Goal: Task Accomplishment & Management: Manage account settings

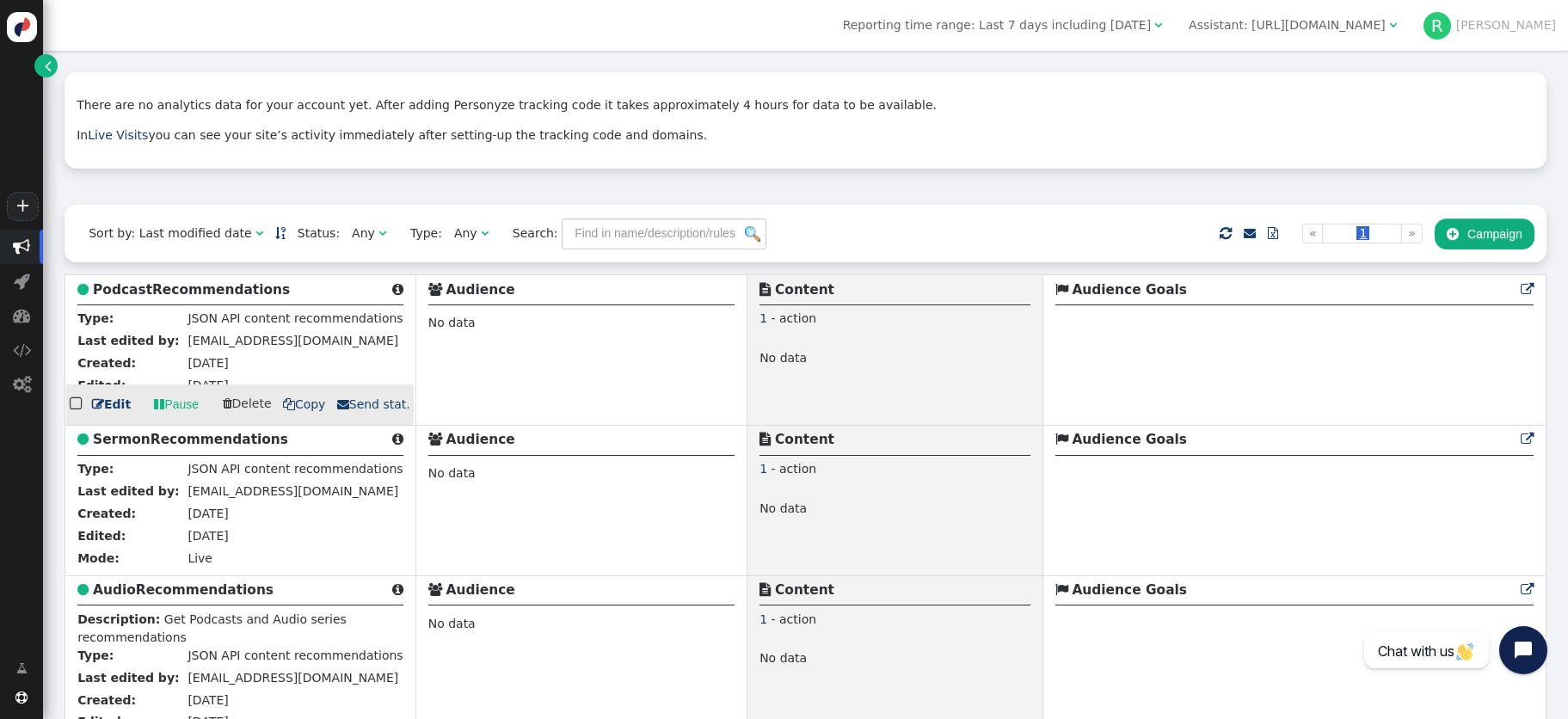
scroll to position [183, 0]
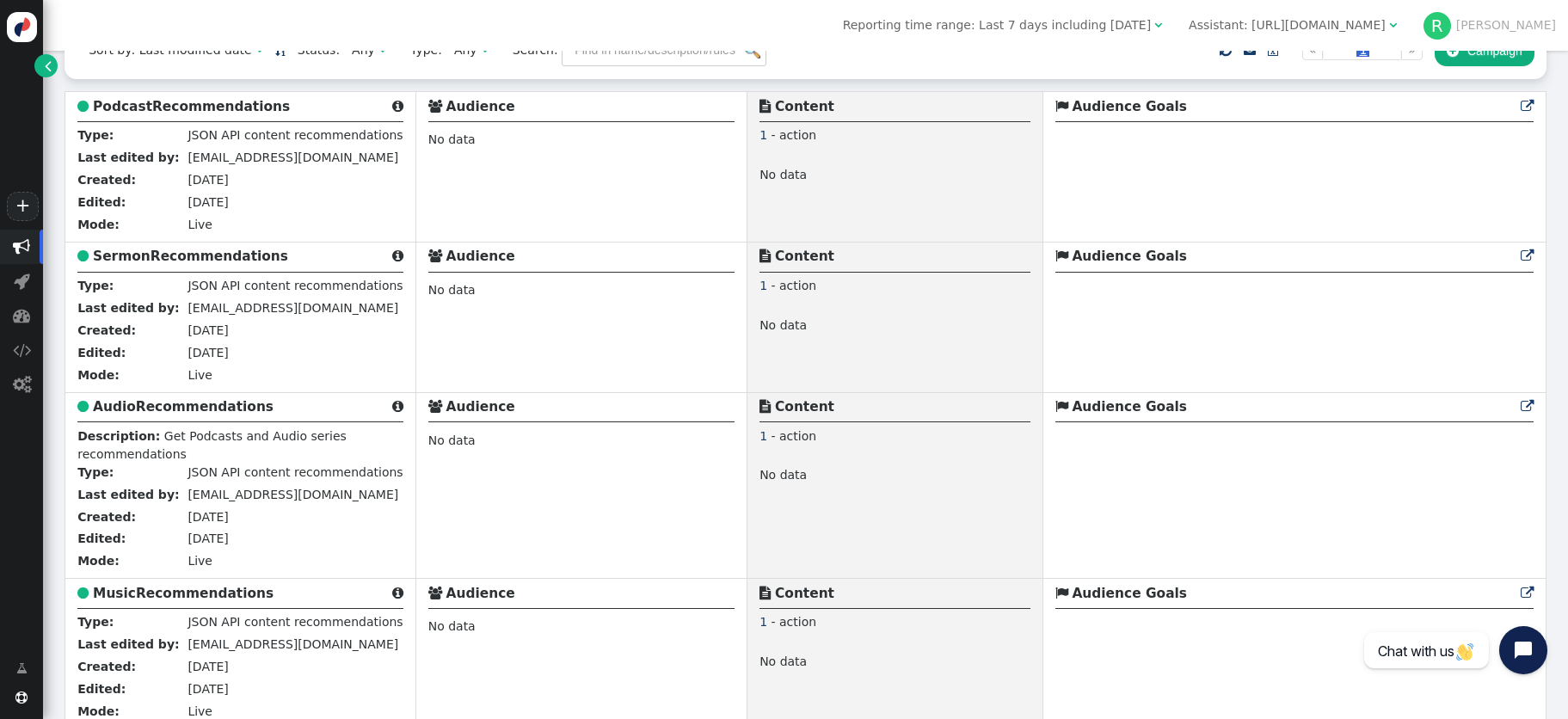
click at [51, 71] on link "" at bounding box center [46, 66] width 24 height 24
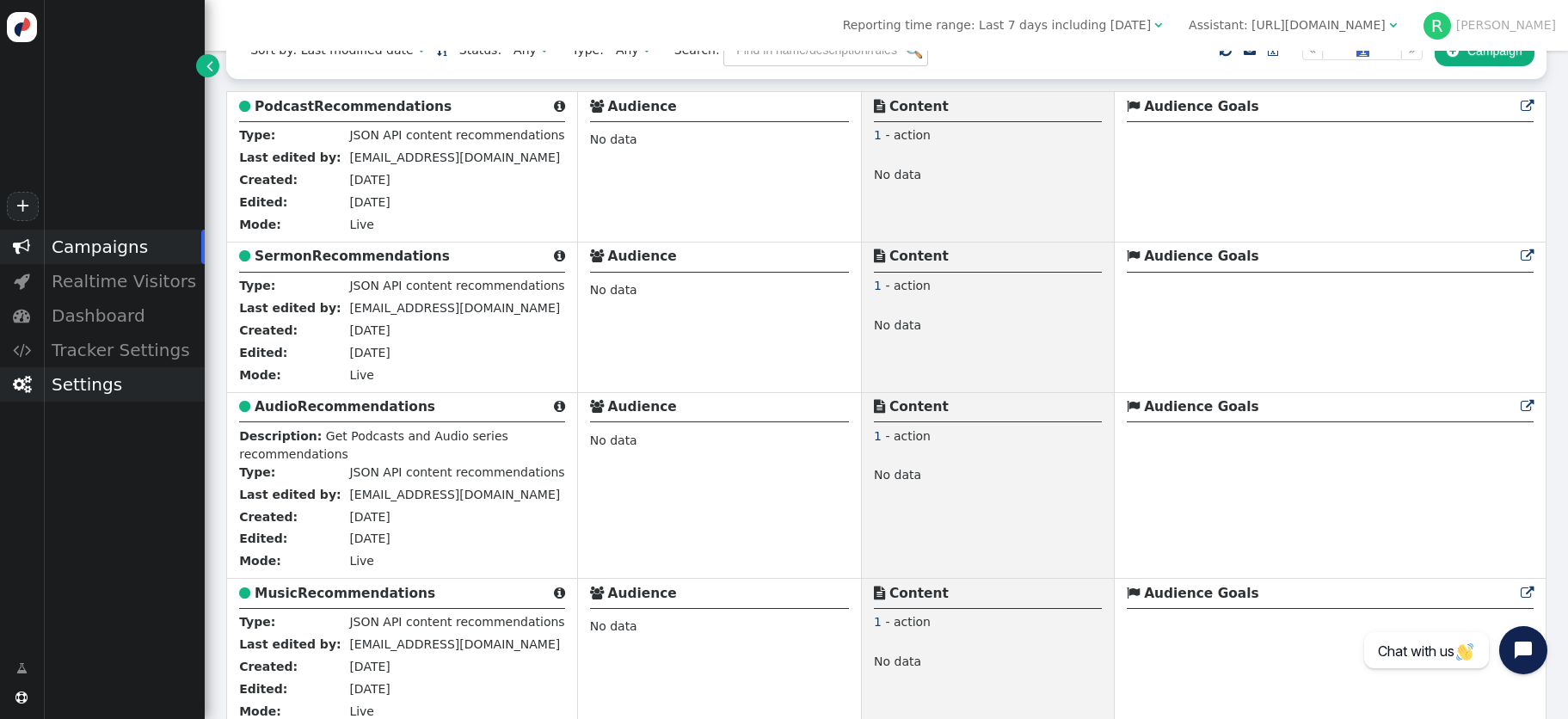
click at [87, 393] on div "Settings" at bounding box center [123, 384] width 162 height 34
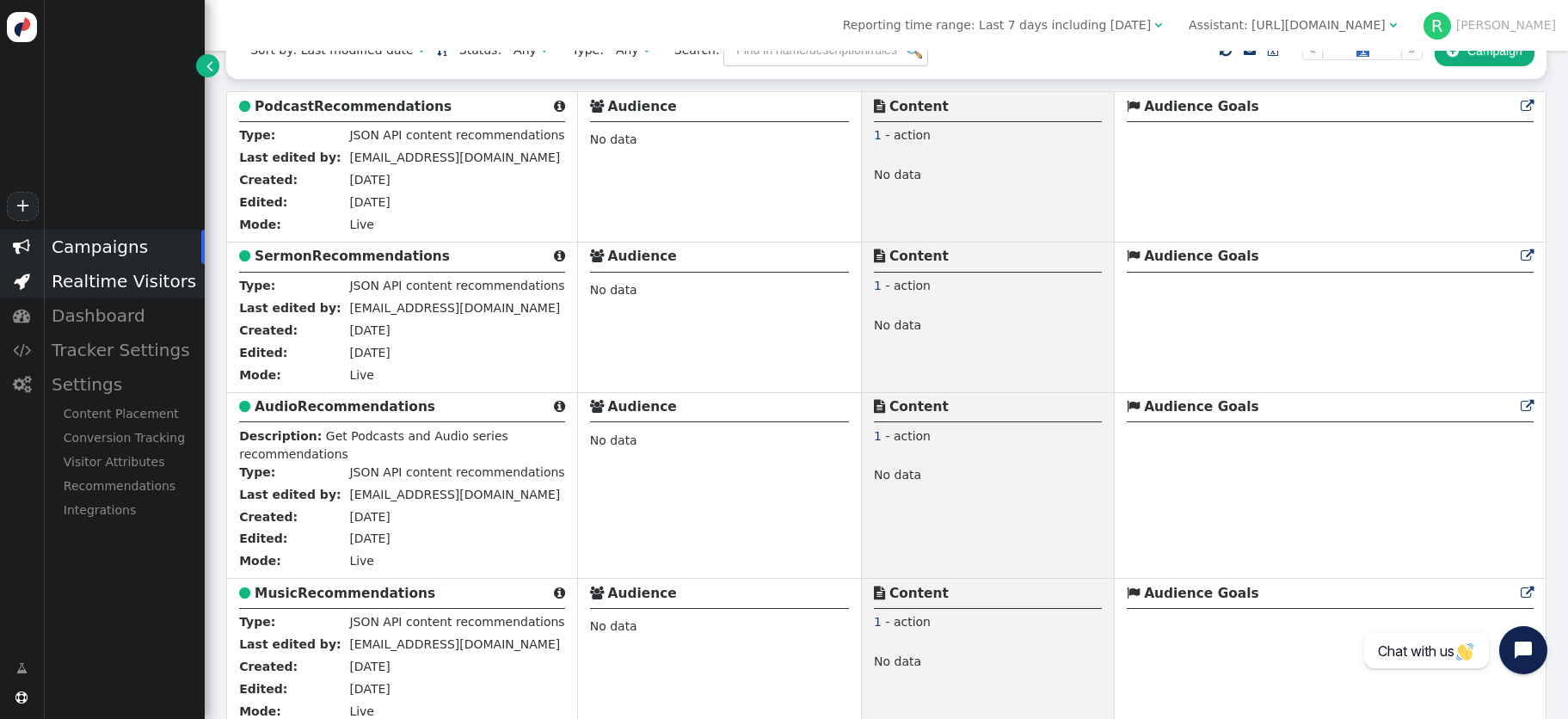
click at [90, 276] on div "Realtime Visitors" at bounding box center [123, 281] width 162 height 34
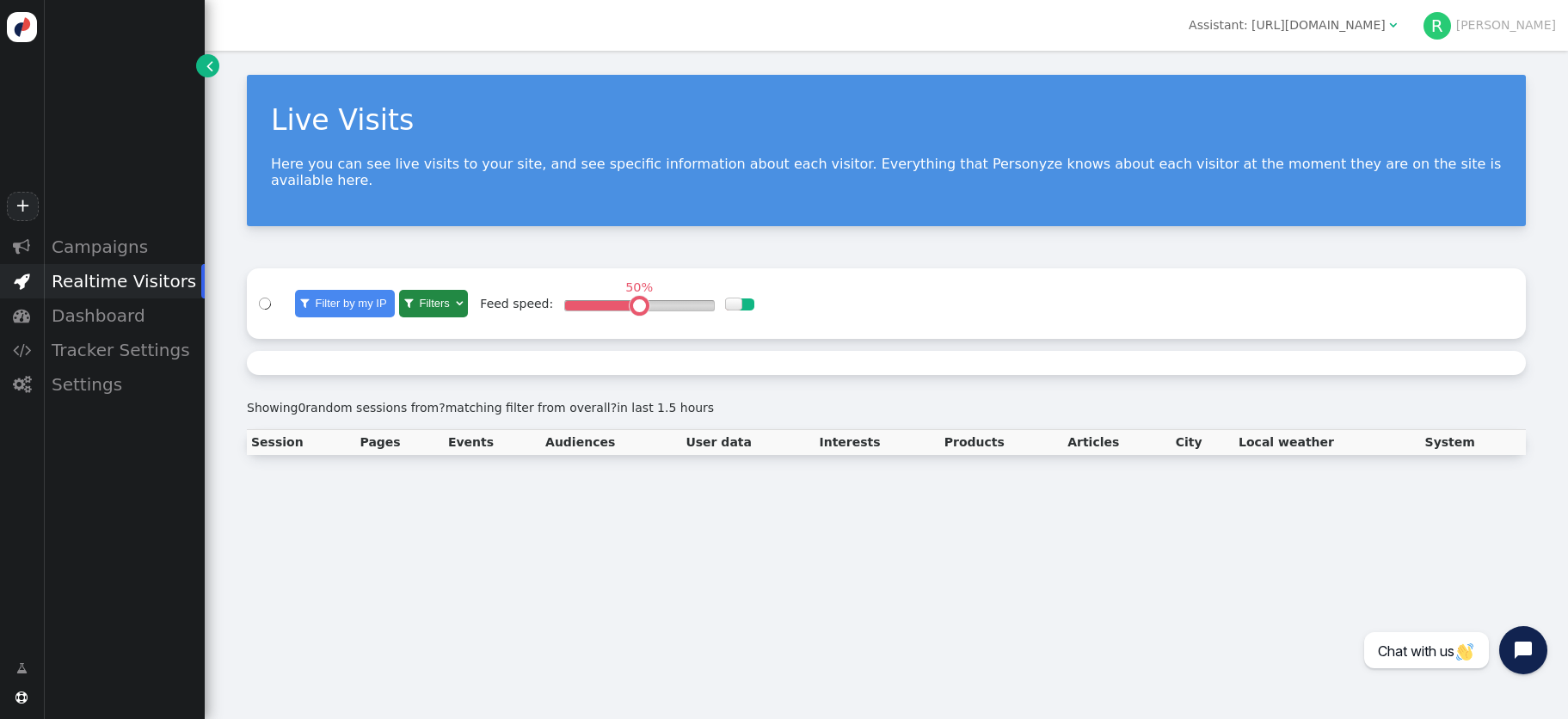
click at [1397, 23] on span "" at bounding box center [1393, 25] width 8 height 12
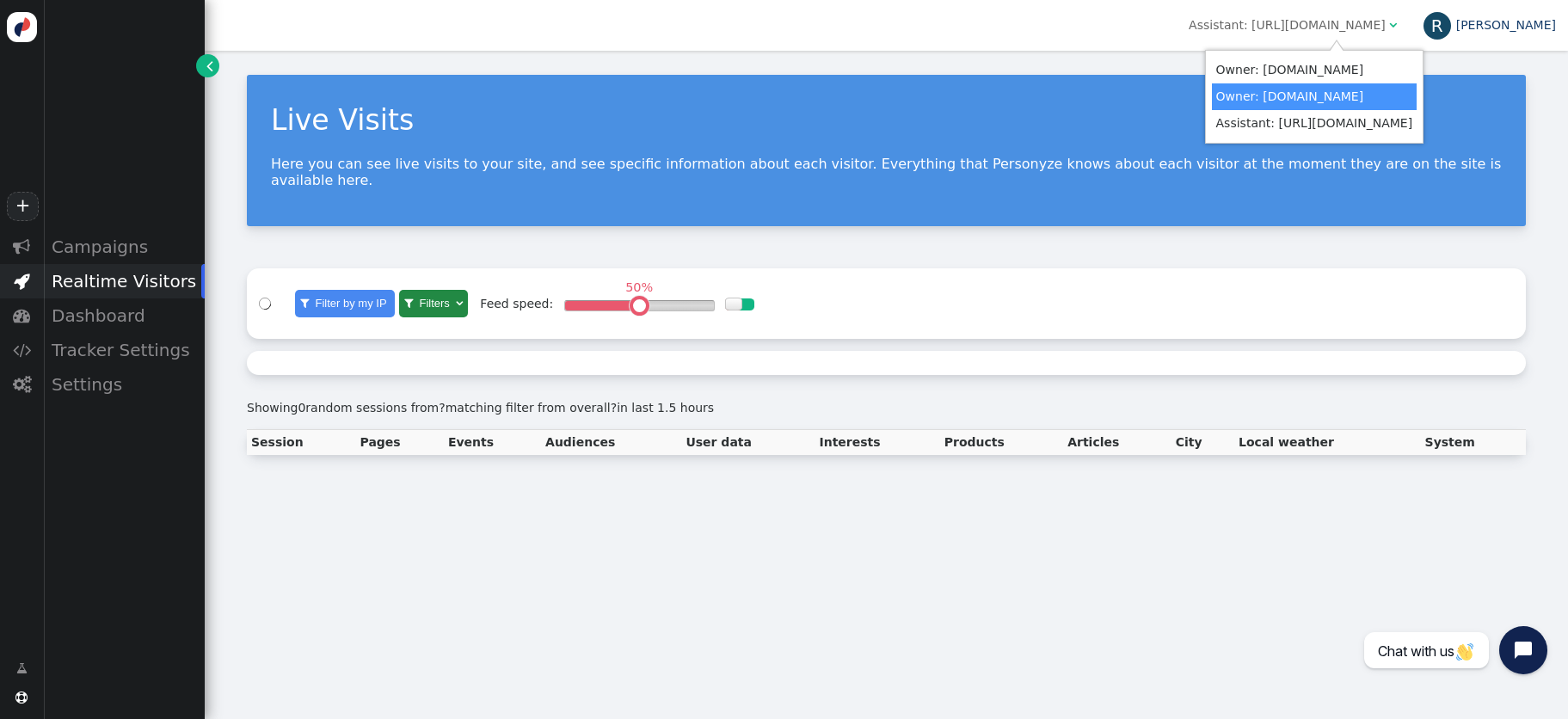
click at [1540, 23] on link "R Rufus" at bounding box center [1489, 25] width 132 height 14
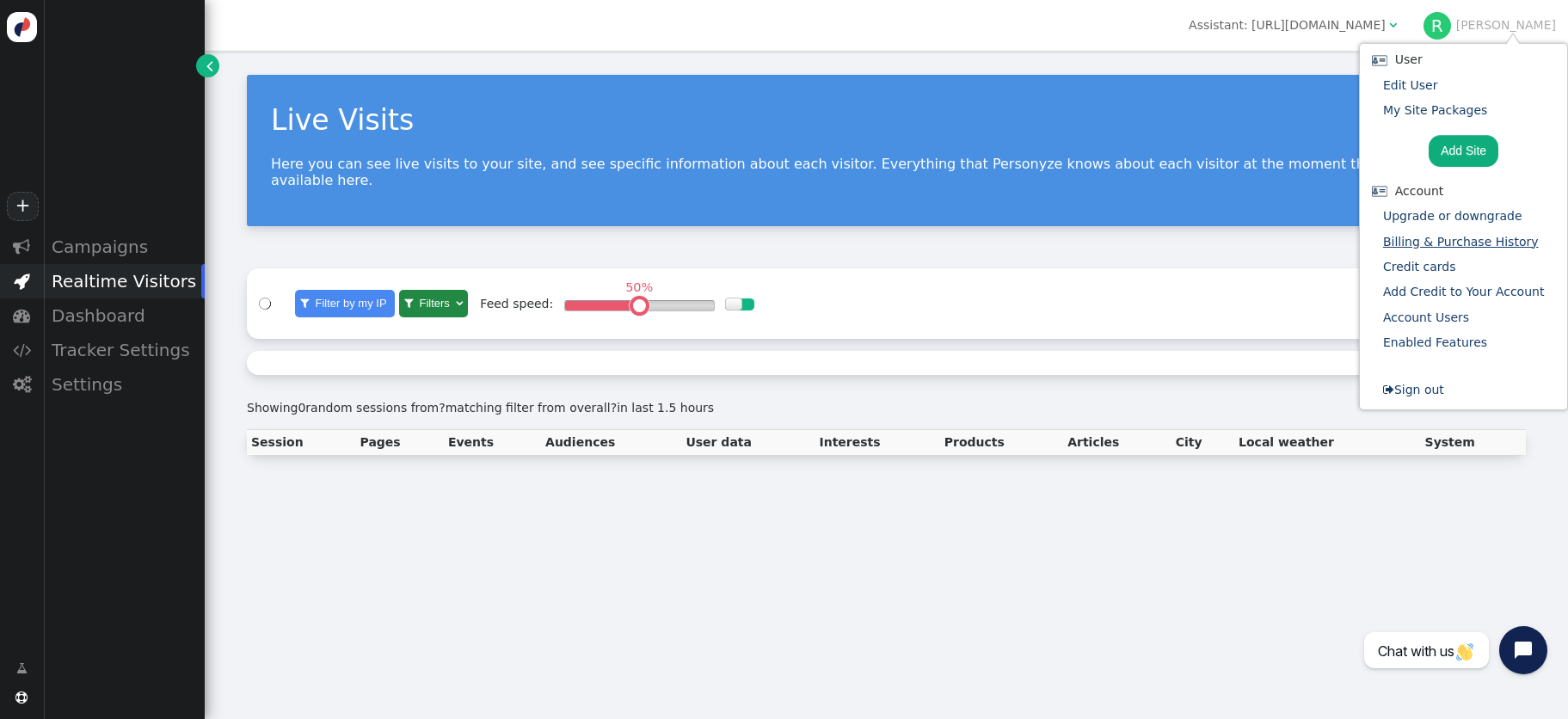
click at [1435, 238] on link "Billing & Purchase History" at bounding box center [1461, 242] width 156 height 14
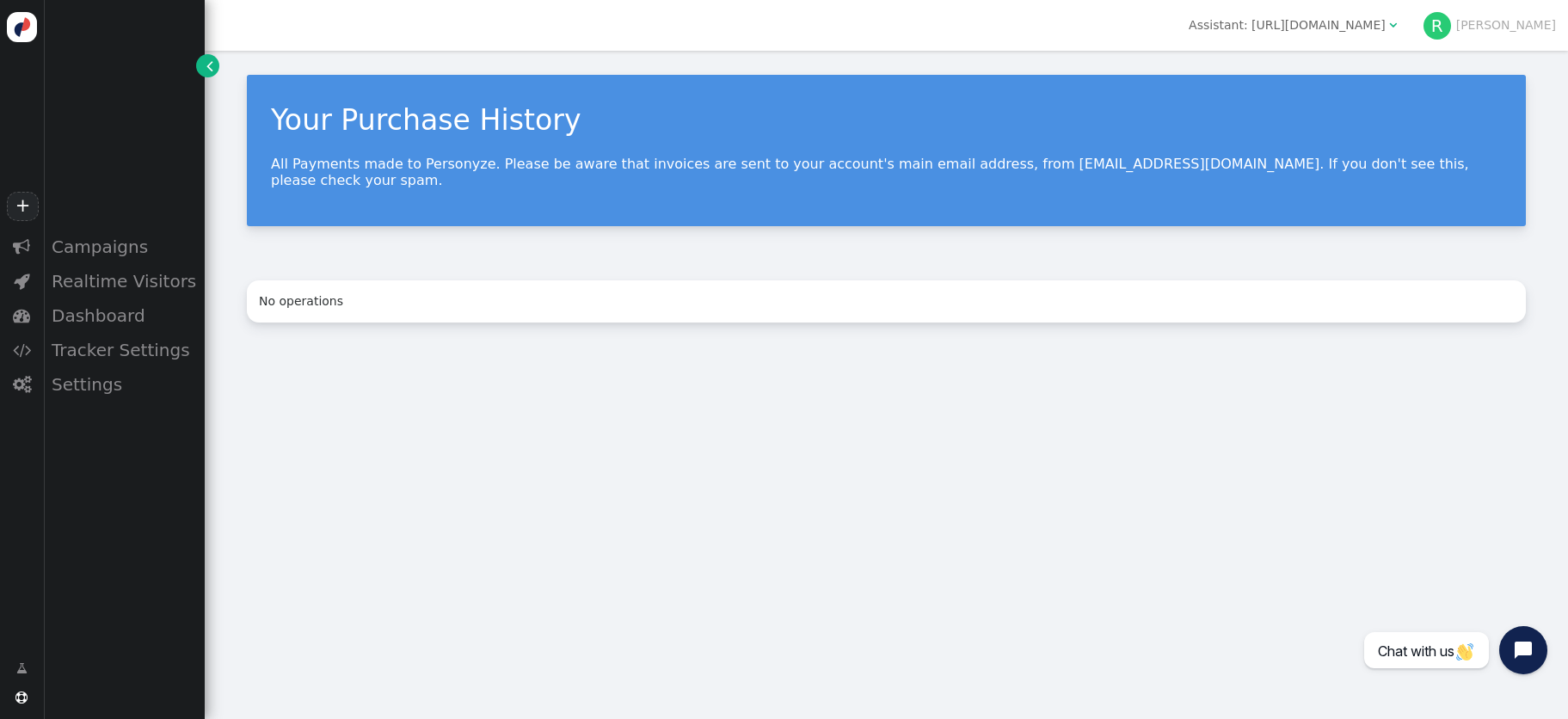
click at [1386, 25] on div "Assistant: [URL][DOMAIN_NAME]" at bounding box center [1287, 25] width 197 height 18
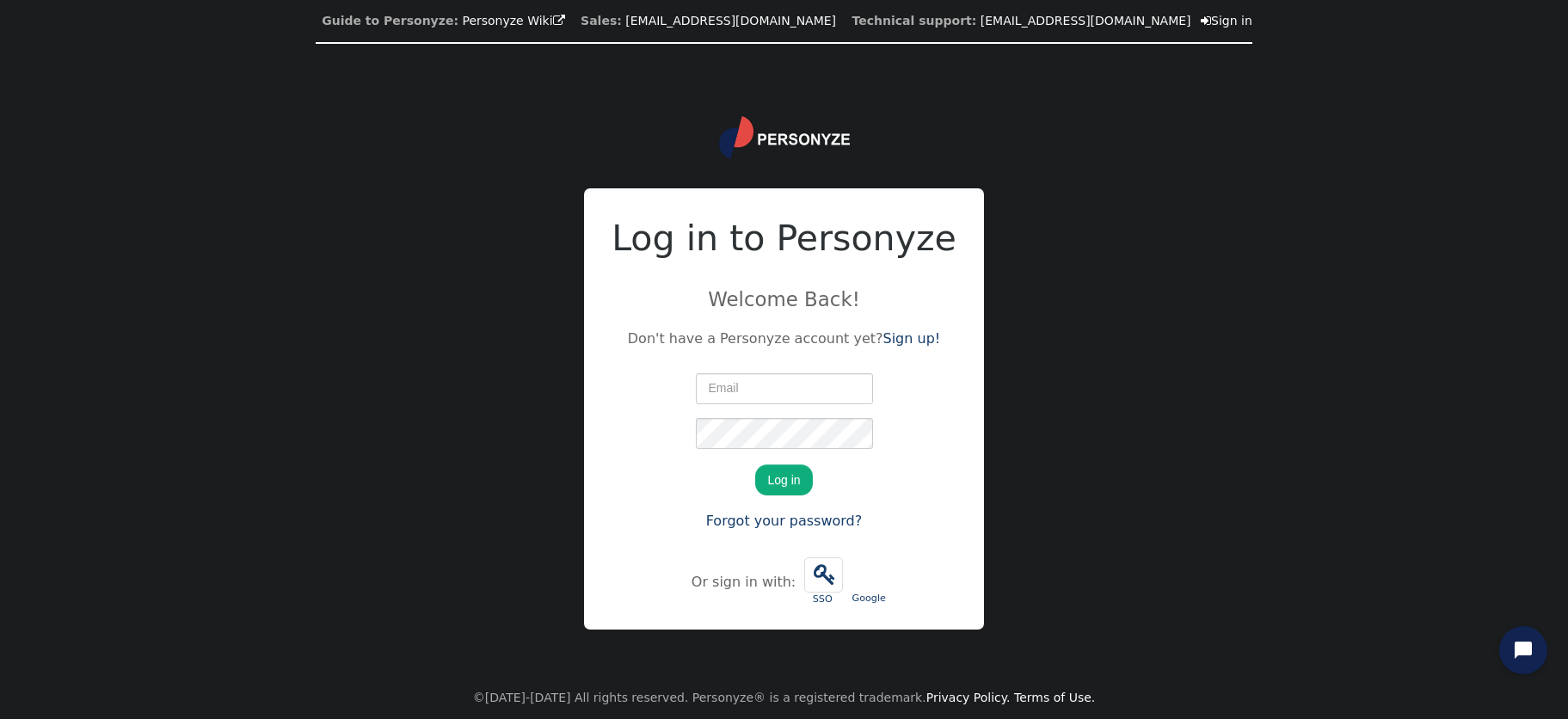
type input "[PERSON_NAME][EMAIL_ADDRESS][PERSON_NAME][DOMAIN_NAME]"
click at [781, 481] on button "Log in" at bounding box center [784, 480] width 57 height 31
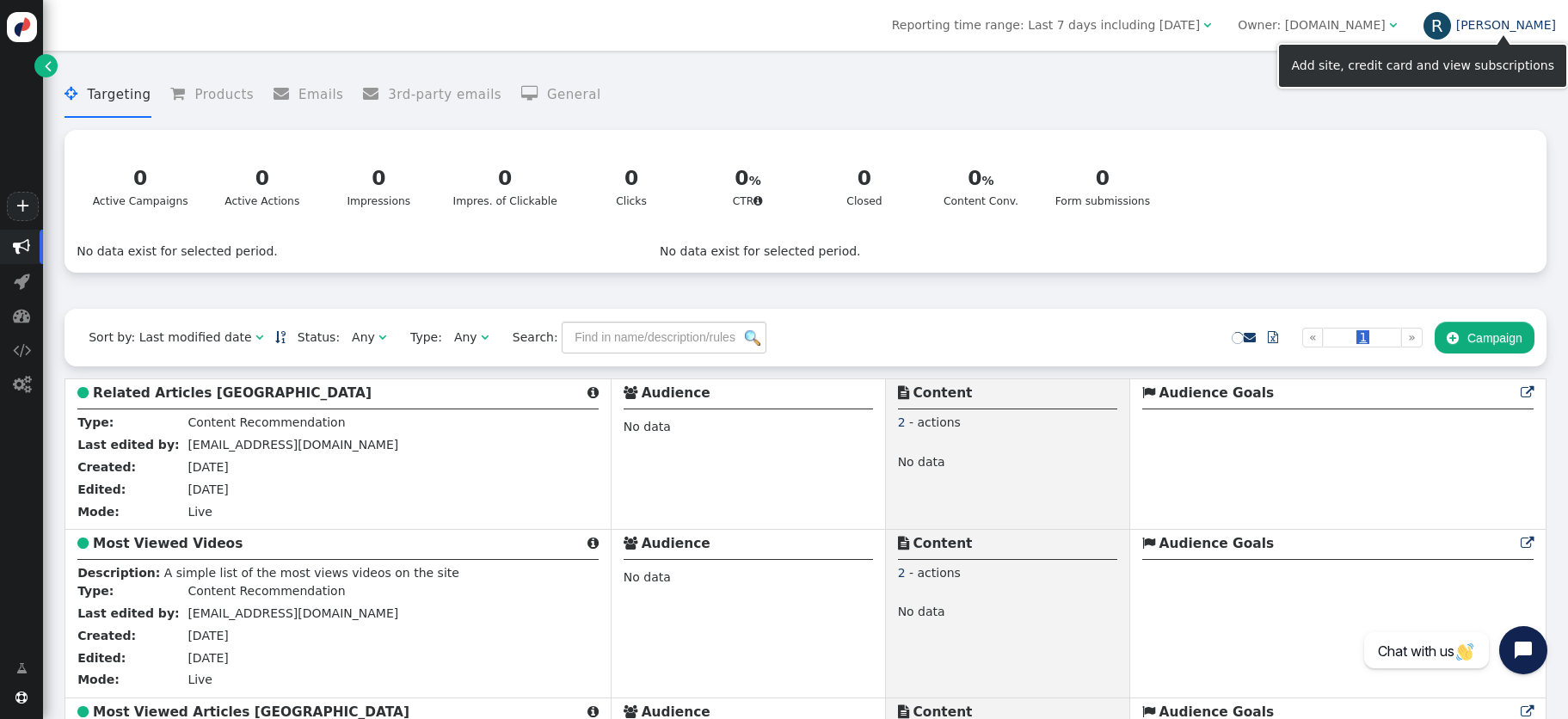
click at [1532, 27] on link "[PERSON_NAME]" at bounding box center [1489, 25] width 132 height 14
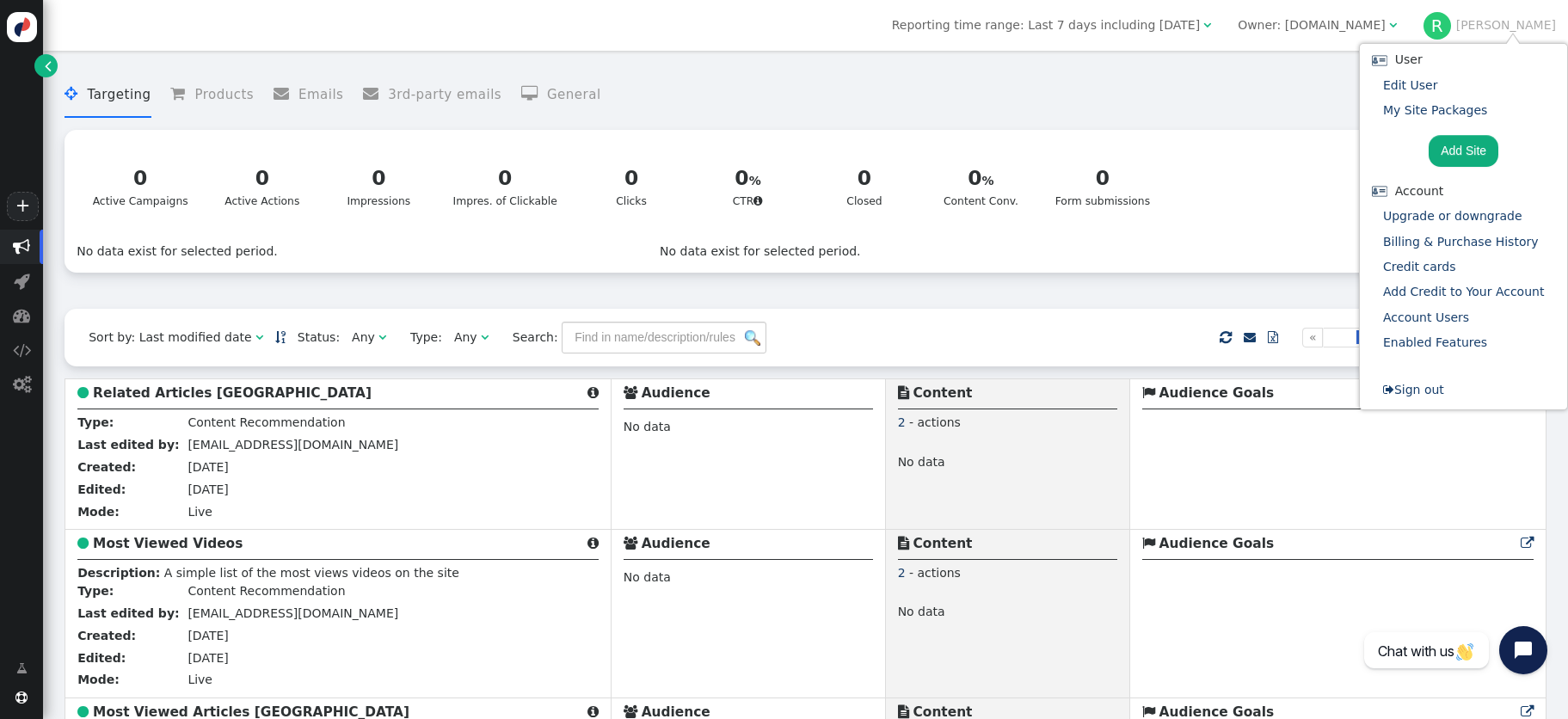
drag, startPoint x: 1173, startPoint y: 103, endPoint x: 1357, endPoint y: 76, distance: 186.0
click at [1178, 103] on menu " Targeting  Products  Emails  3rd-party emails  General" at bounding box center [805, 95] width 1482 height 46
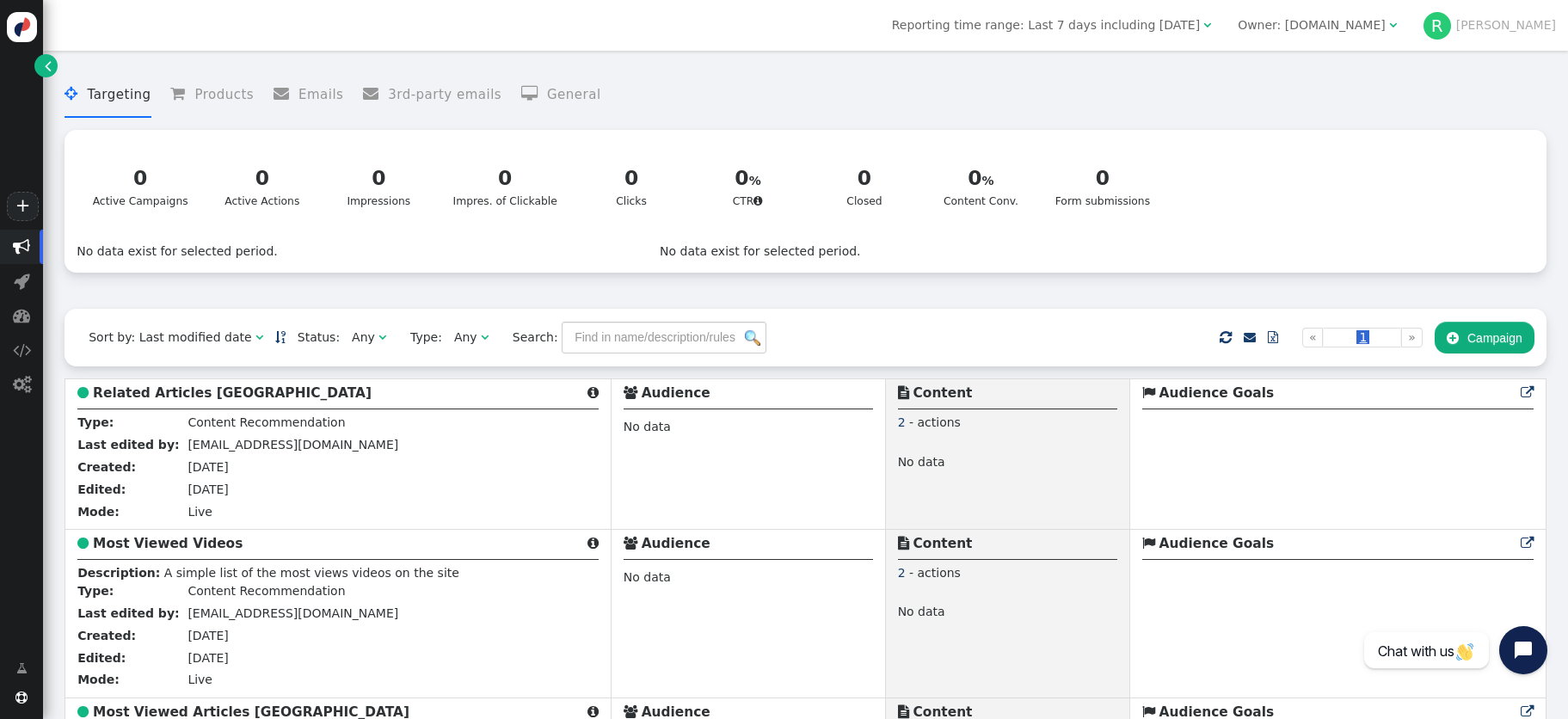
click at [1386, 23] on div "Owner: www.premierchristian.news" at bounding box center [1311, 25] width 148 height 18
click at [691, 40] on div "Reporting time range: Last 7 days including today  Owner: www.premierchristian…" at bounding box center [805, 25] width 1525 height 51
click at [186, 342] on div "Sort by: Last modified date" at bounding box center [170, 337] width 163 height 18
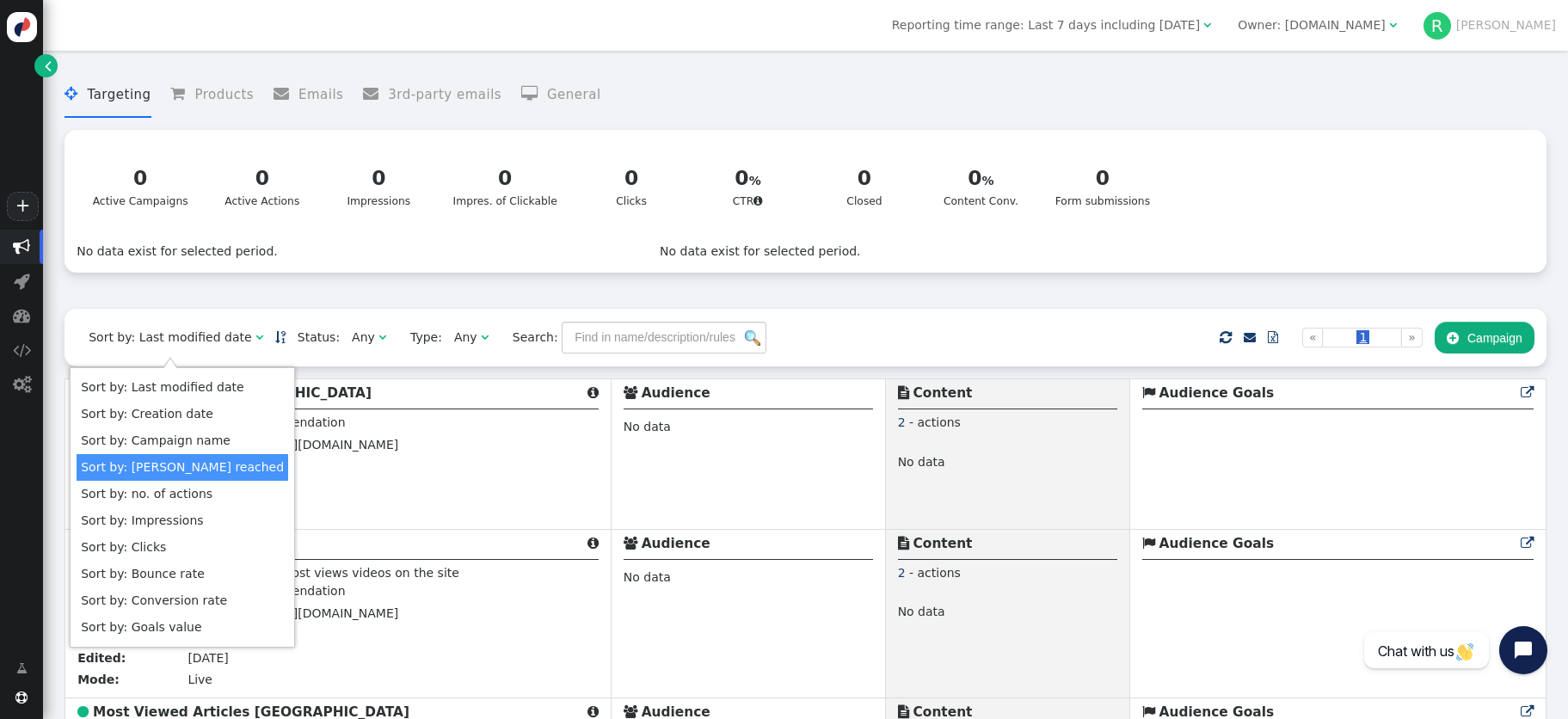
click at [1394, 166] on div "0 Active Campaigns 0 Active Actions 0 Impressions 0 Impres. of Clickable 0 Clic…" at bounding box center [805, 186] width 1458 height 88
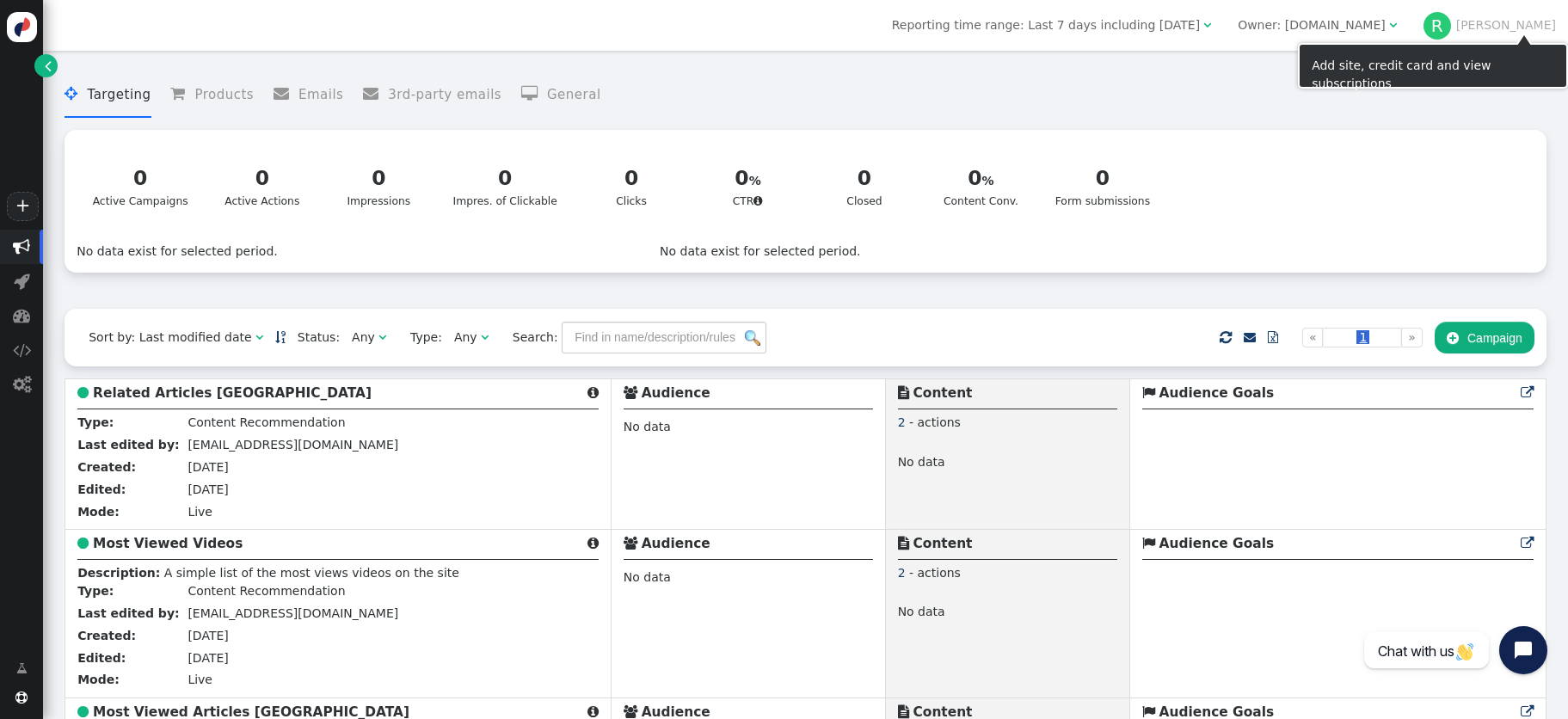
click at [1386, 32] on div "Owner: www.premierchristian.news" at bounding box center [1311, 25] width 148 height 18
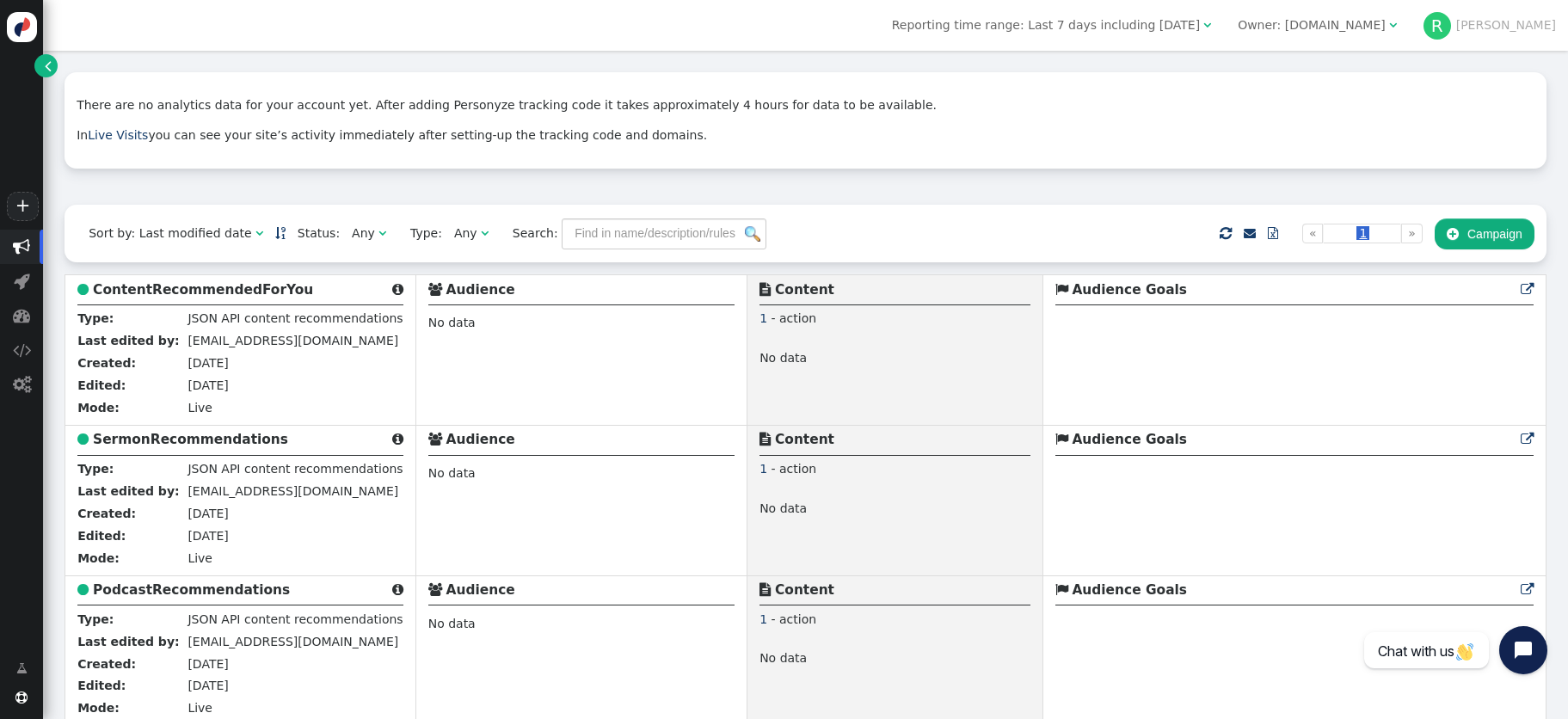
click at [1388, 36] on span "Owner: premier.plus " at bounding box center [1317, 25] width 183 height 27
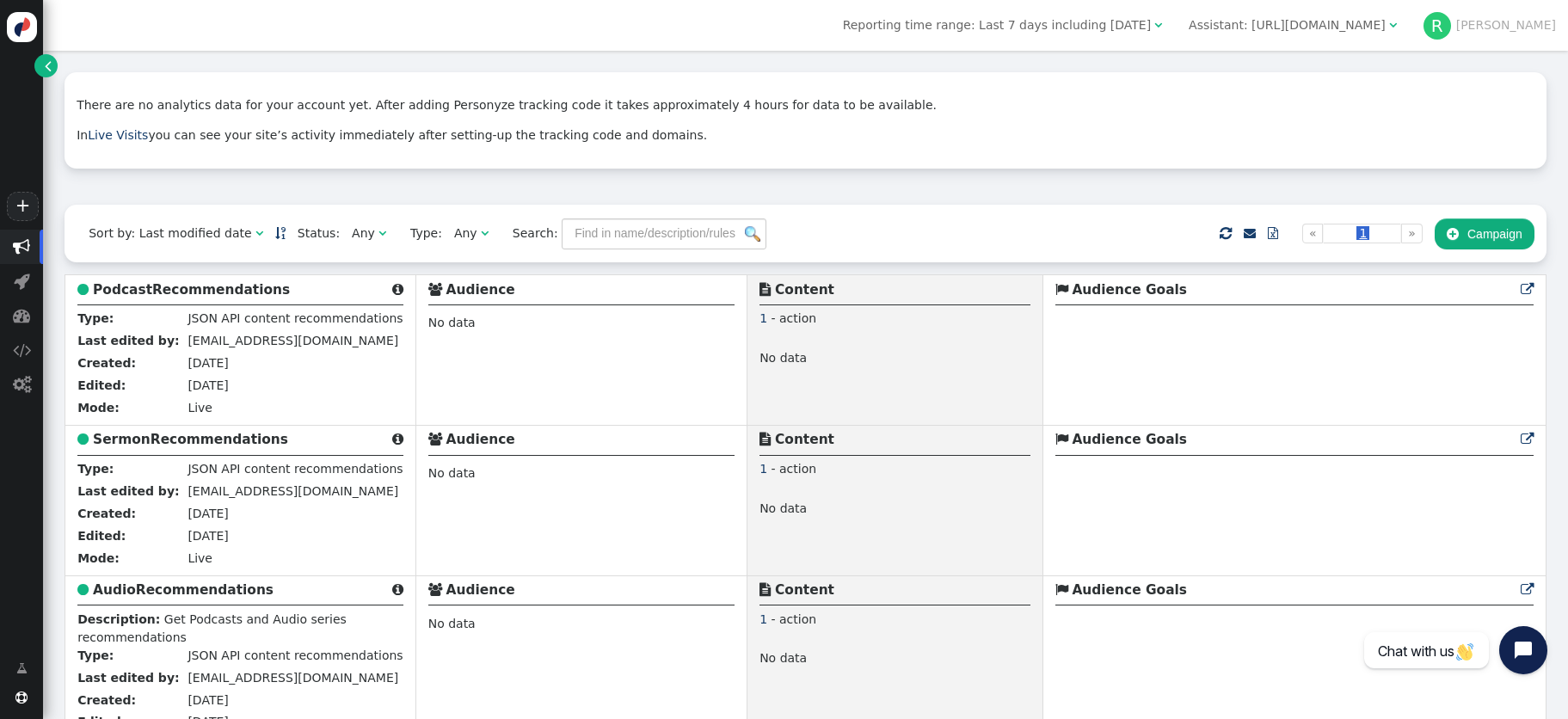
click at [1386, 28] on div "Assistant: [URL][DOMAIN_NAME]" at bounding box center [1287, 25] width 197 height 18
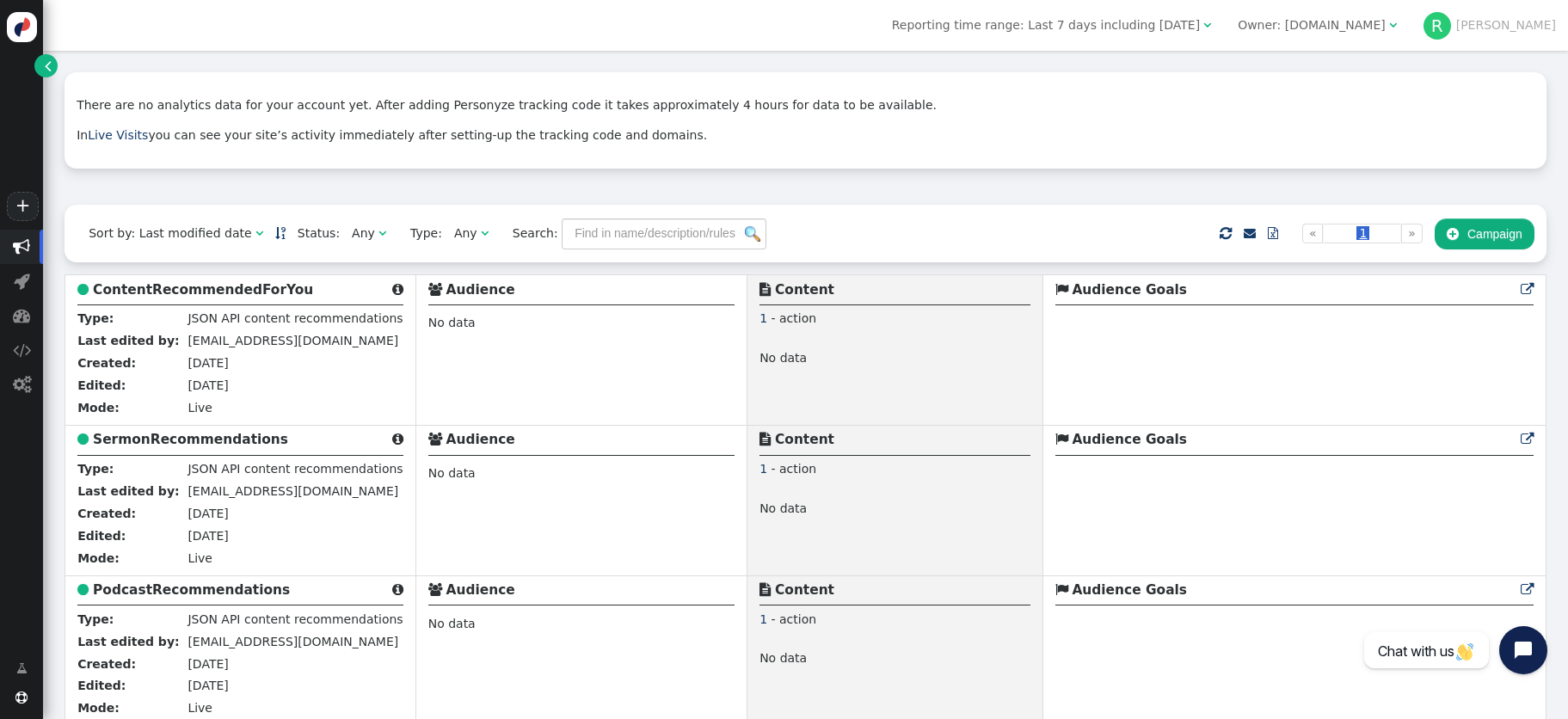
click at [1386, 31] on div "Owner: premier.plus" at bounding box center [1311, 25] width 148 height 18
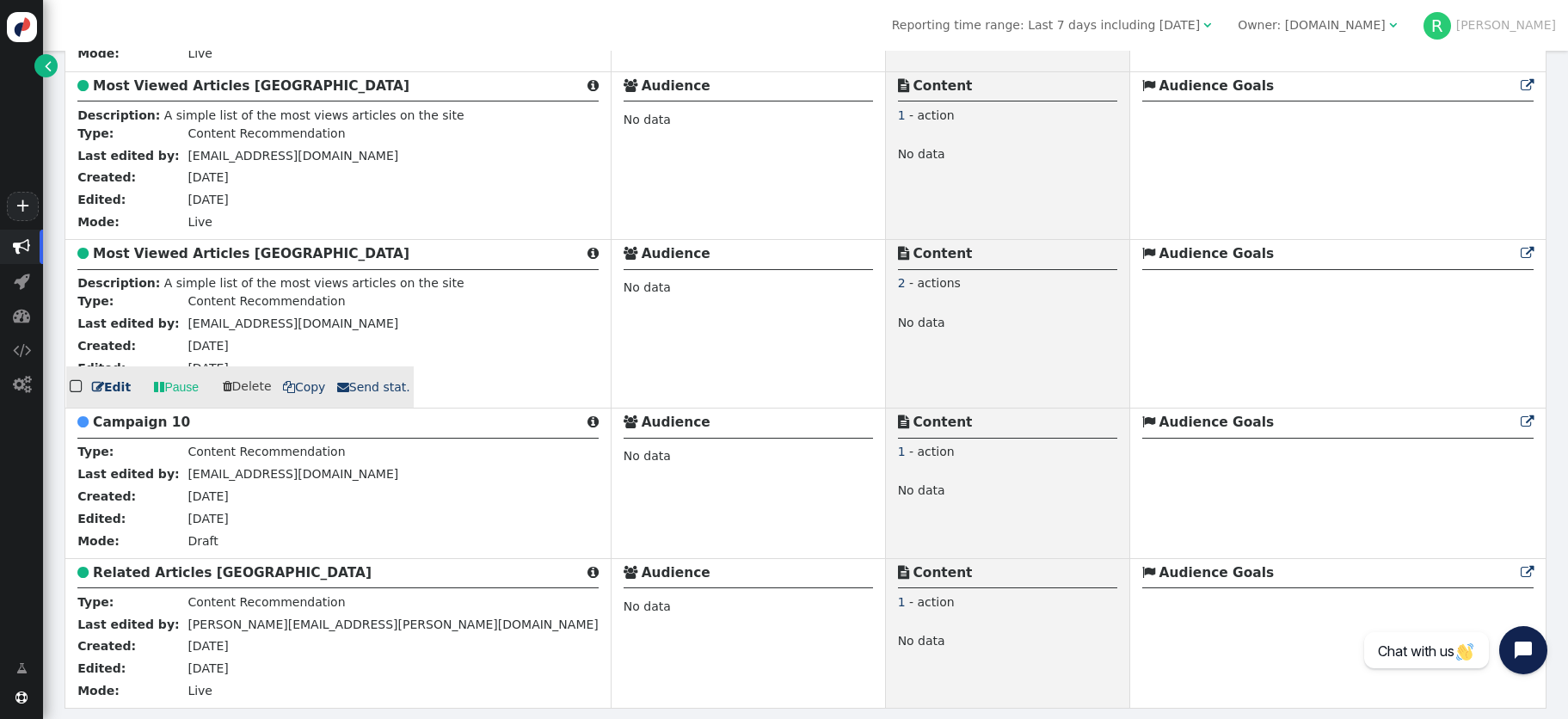
scroll to position [680, 0]
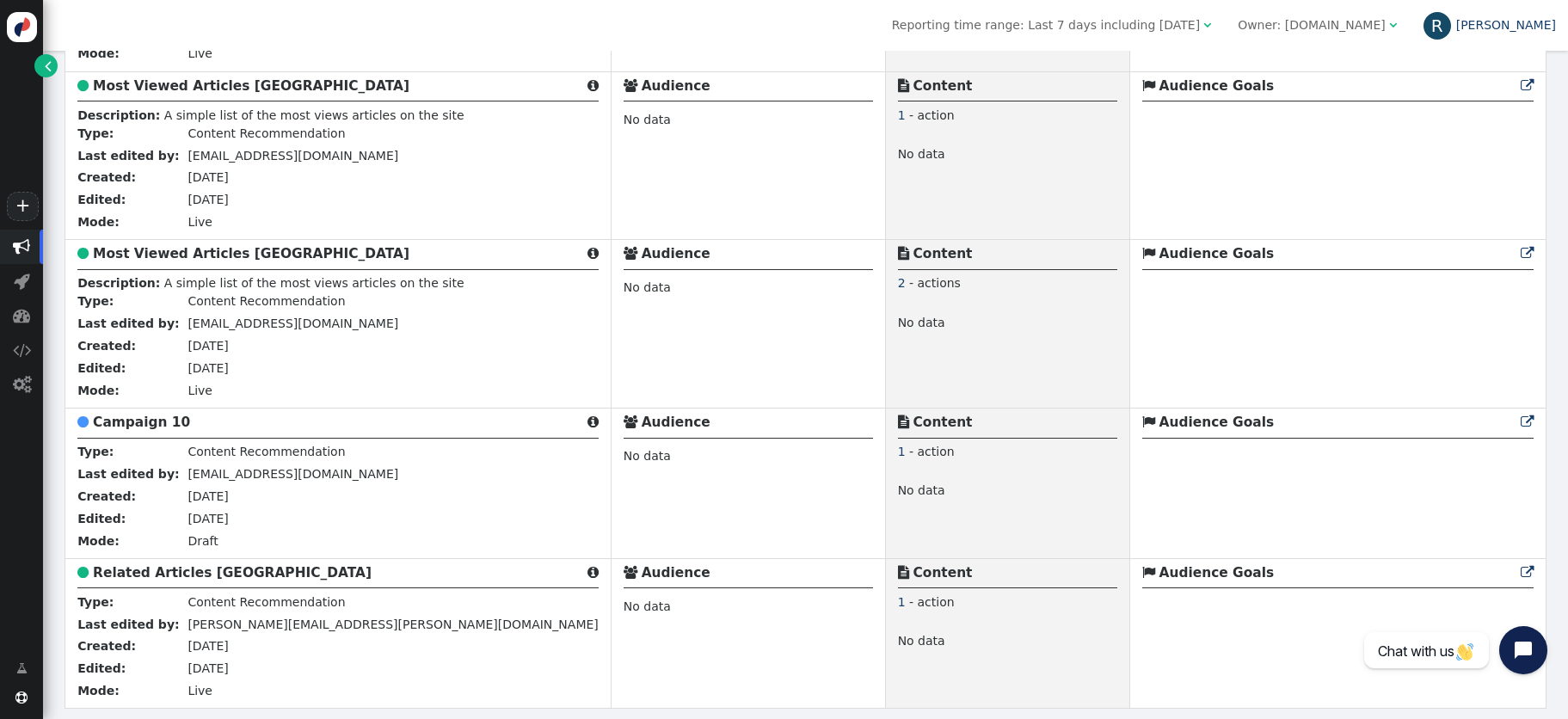
click at [1553, 27] on link "[PERSON_NAME]" at bounding box center [1489, 25] width 132 height 14
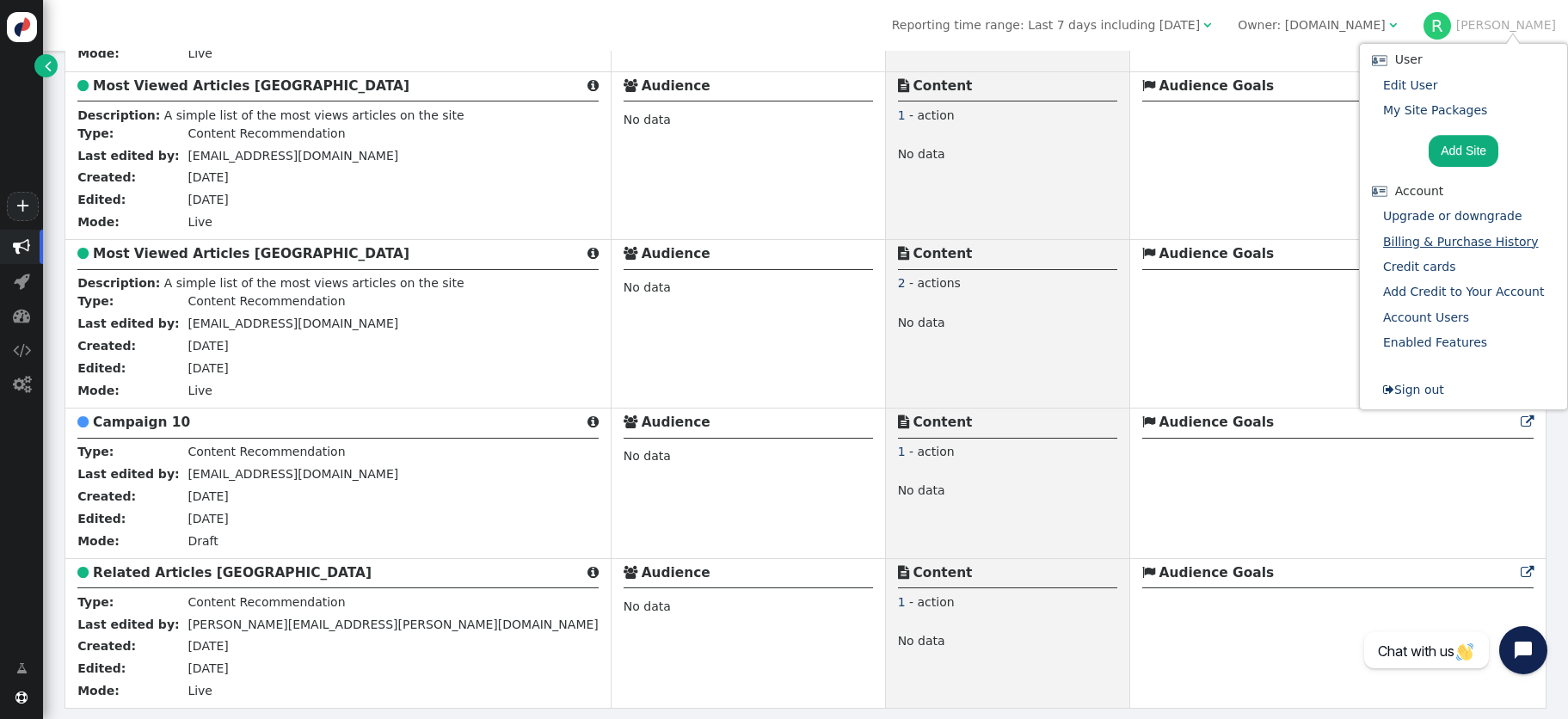
click at [1460, 242] on link "Billing & Purchase History" at bounding box center [1461, 242] width 156 height 14
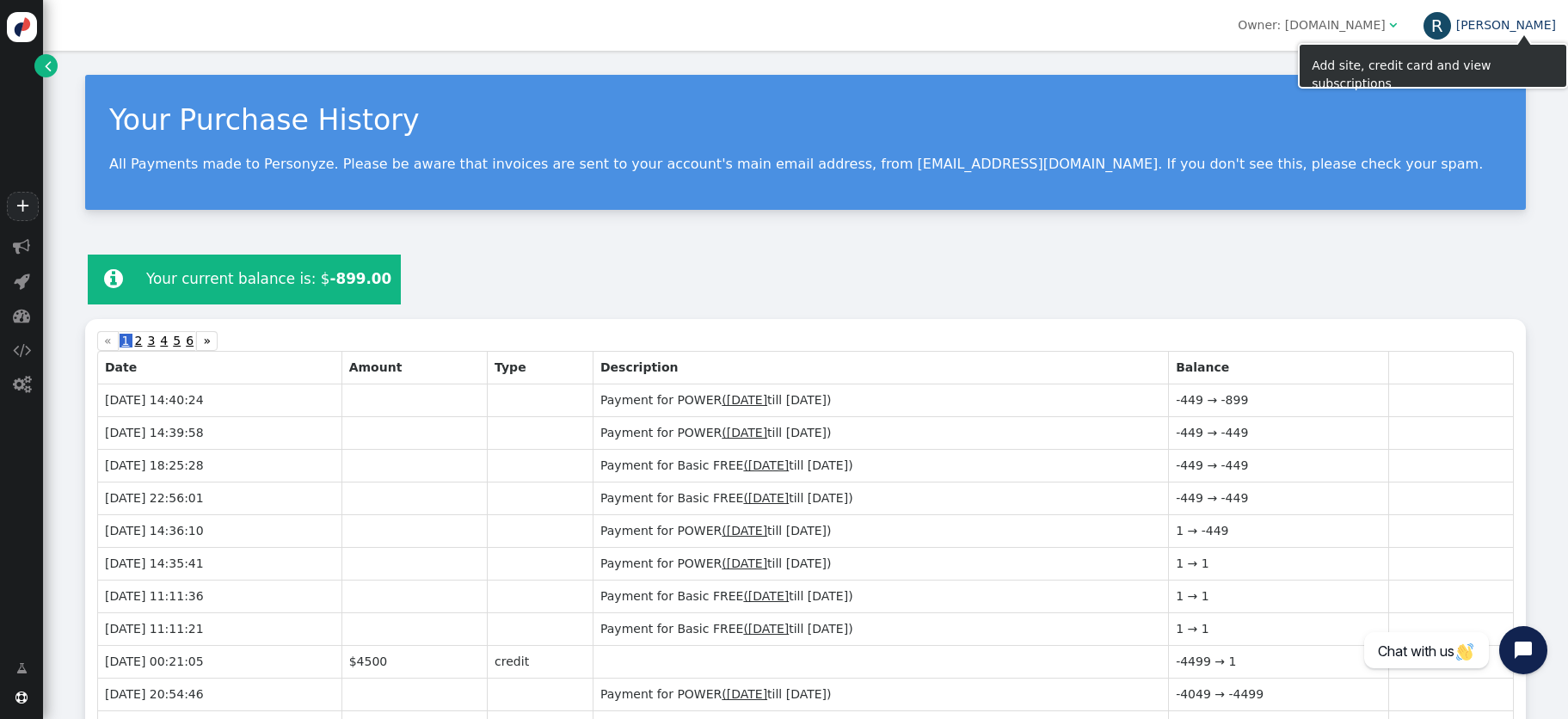
click at [1534, 30] on link "[PERSON_NAME]" at bounding box center [1489, 25] width 132 height 14
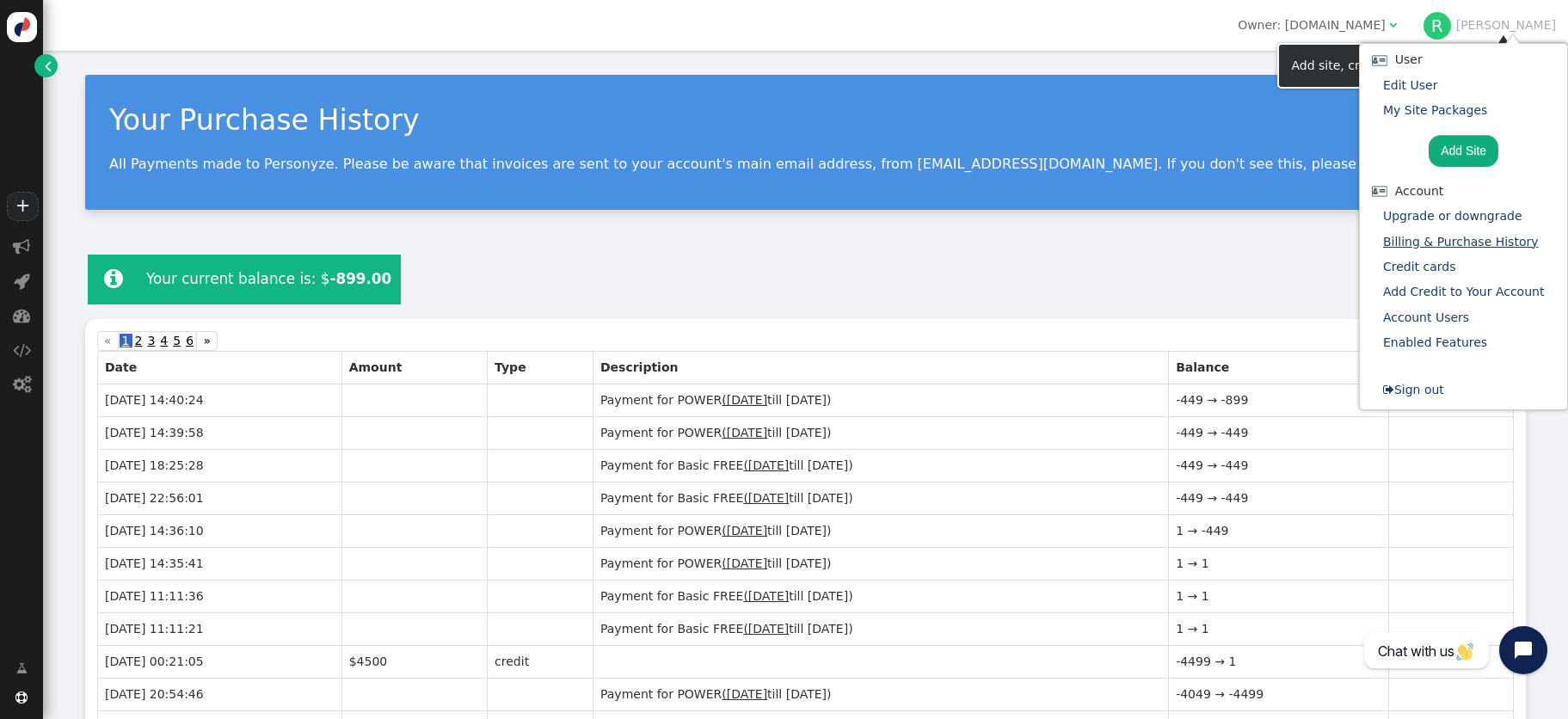
click at [1433, 239] on link "Billing & Purchase History" at bounding box center [1461, 242] width 156 height 14
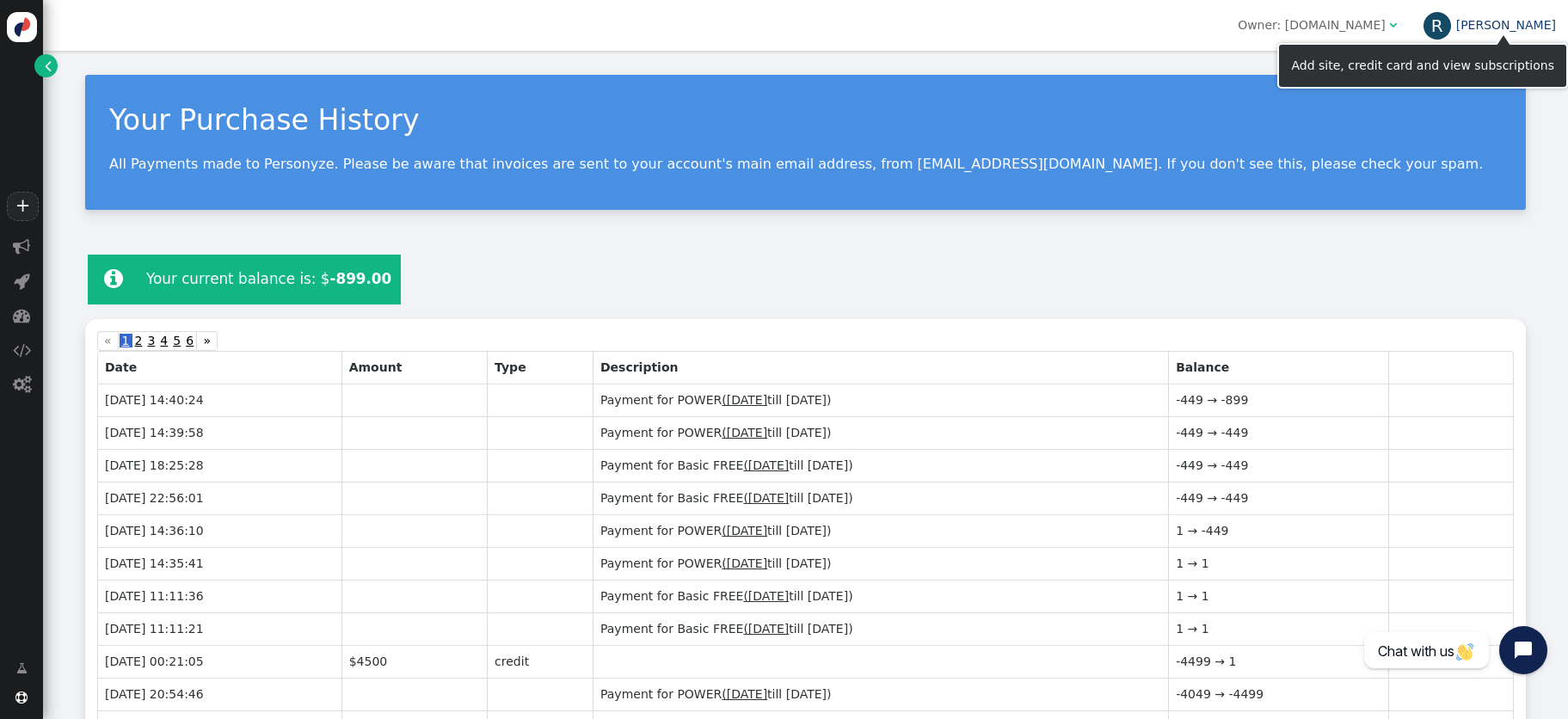
click at [1517, 21] on link "[PERSON_NAME]" at bounding box center [1489, 25] width 132 height 14
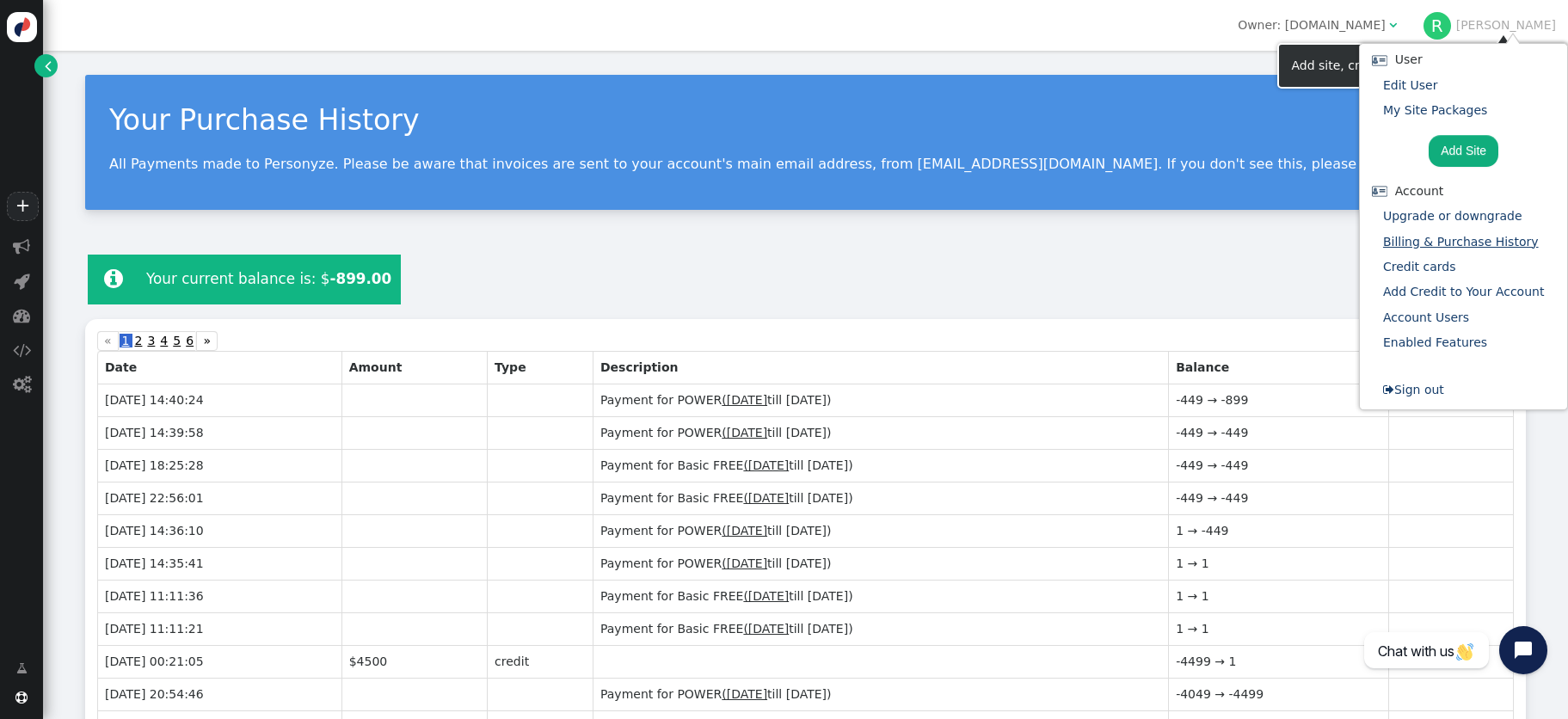
click at [1448, 243] on link "Billing & Purchase History" at bounding box center [1461, 242] width 156 height 14
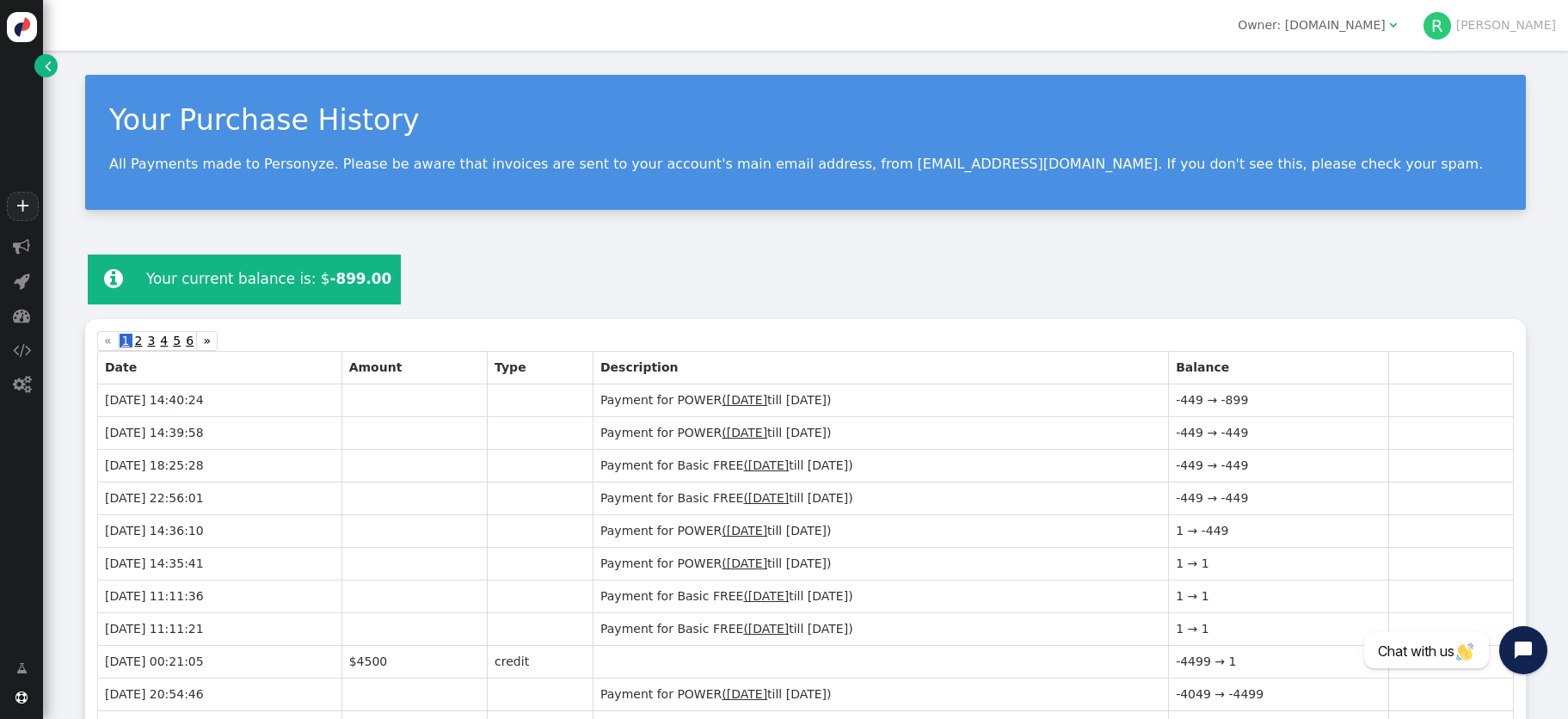
click at [946, 271] on div " Your current balance is: $ -899.00 Please, add a credit card Add Funds to Bal…" at bounding box center [805, 280] width 1441 height 56
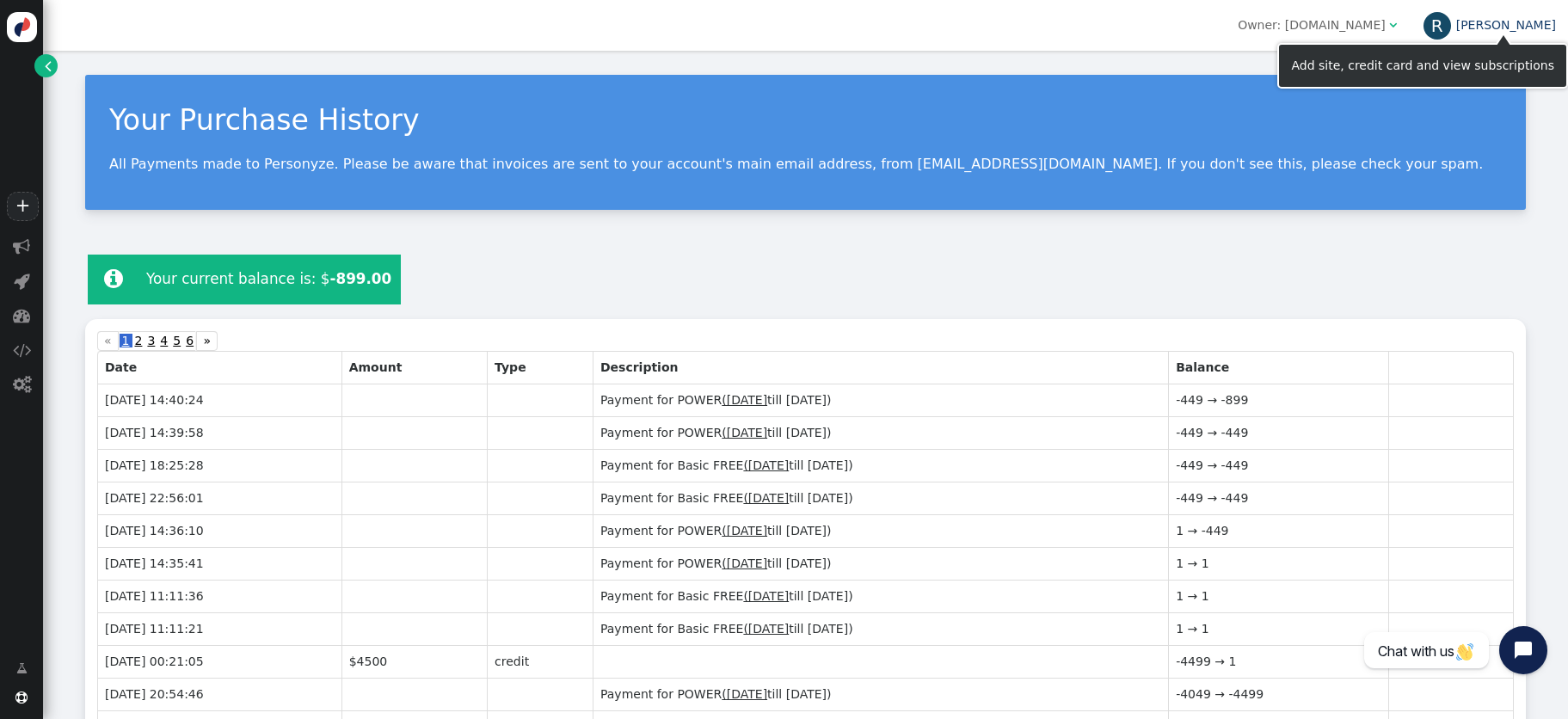
click at [1549, 30] on link "[PERSON_NAME]" at bounding box center [1489, 25] width 132 height 14
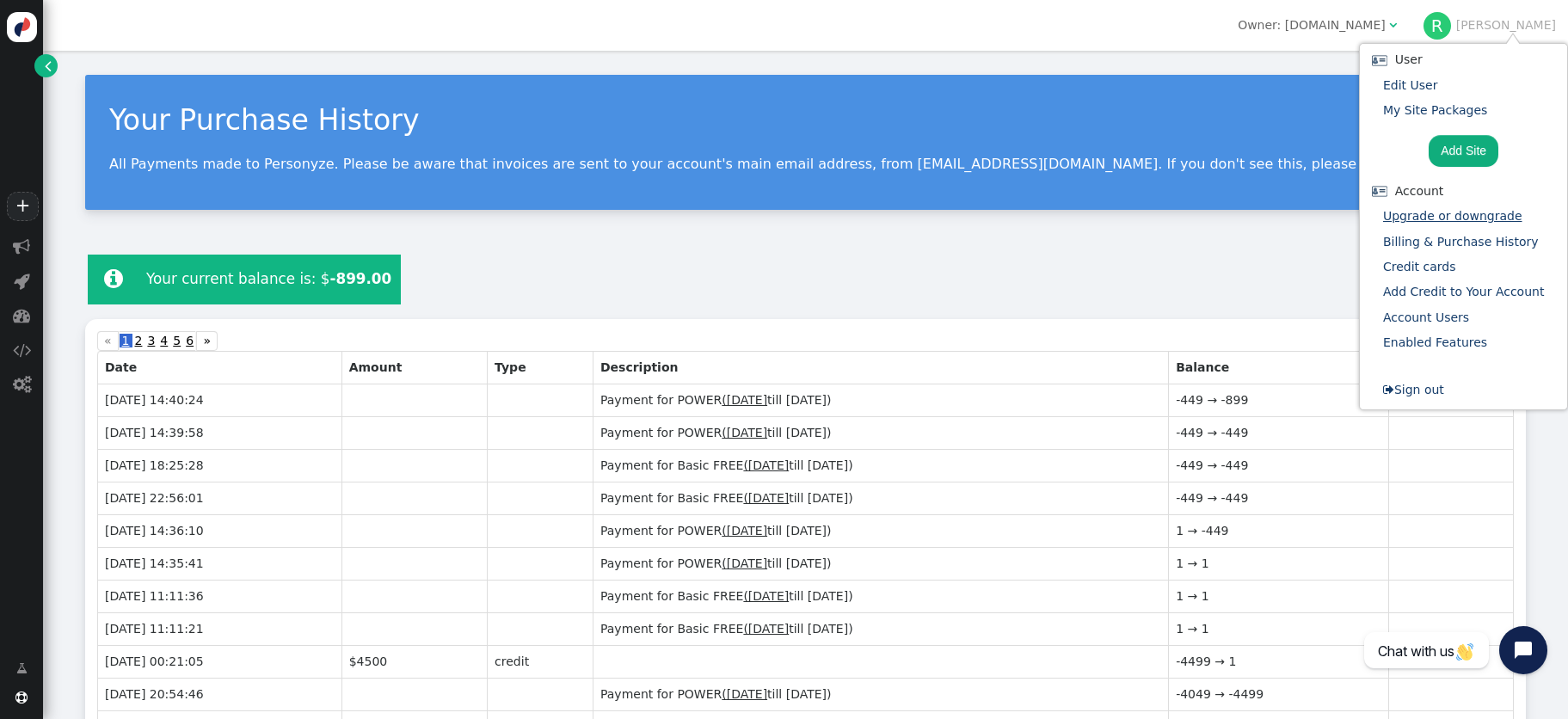
click at [1418, 220] on link "Upgrade or downgrade" at bounding box center [1452, 216] width 139 height 14
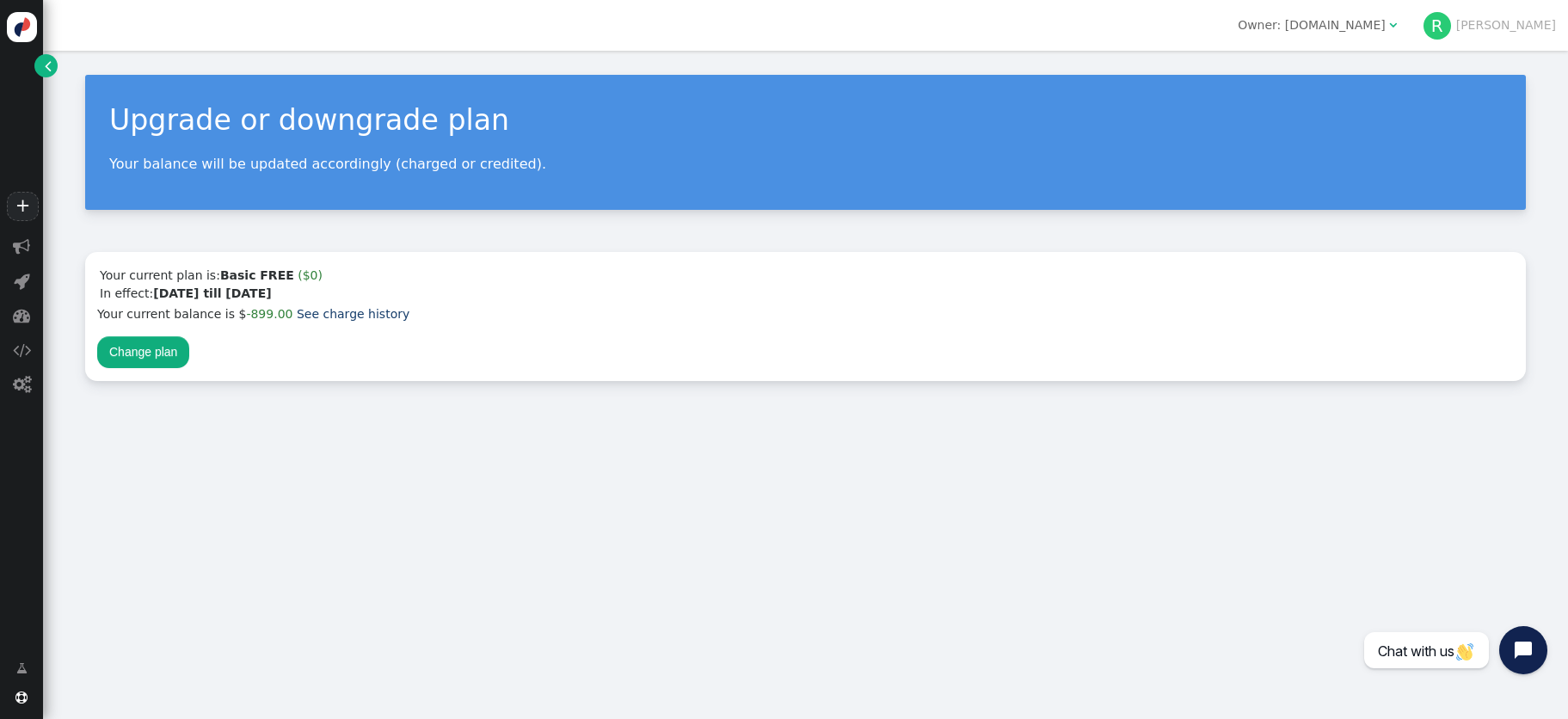
click at [150, 353] on button "Change plan" at bounding box center [143, 351] width 92 height 31
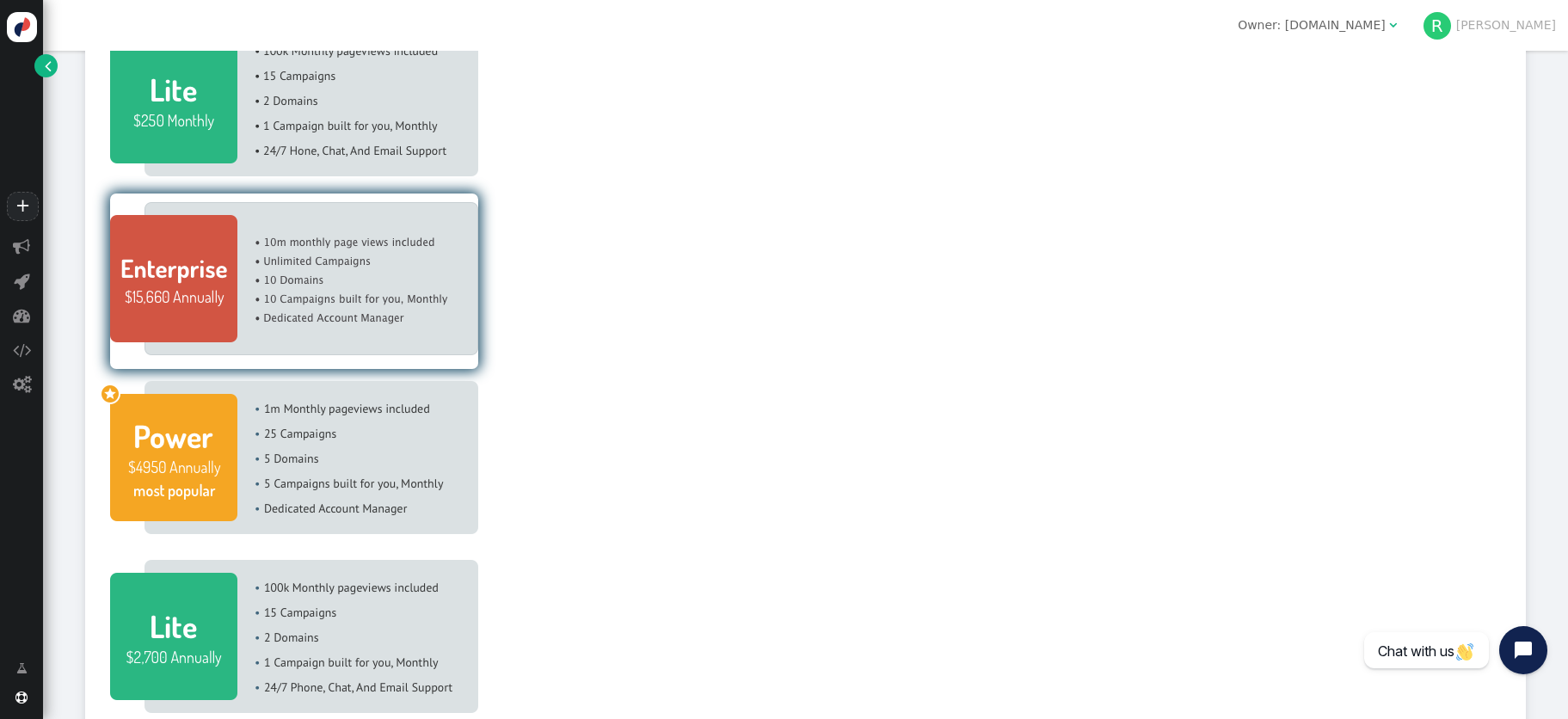
scroll to position [793, 0]
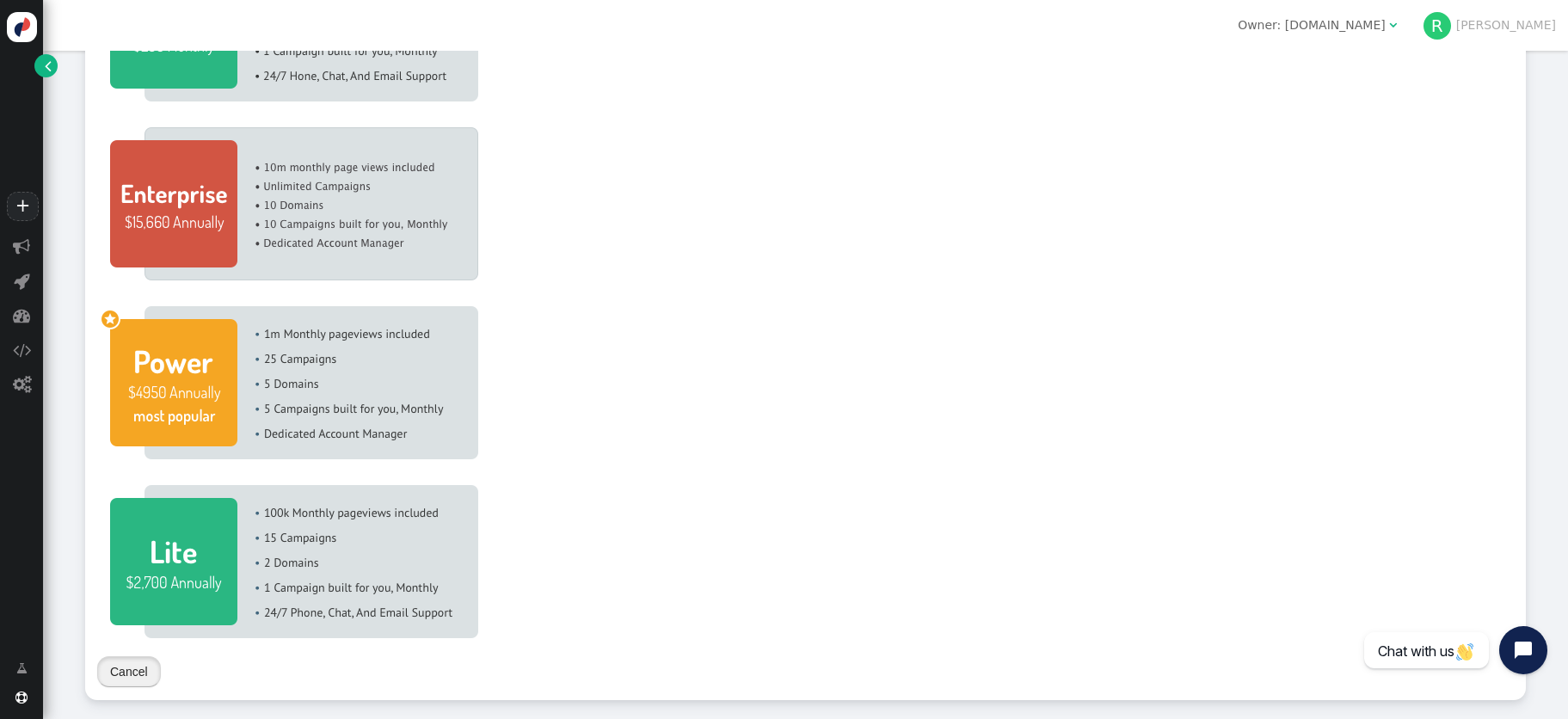
click at [123, 667] on button "Cancel" at bounding box center [129, 672] width 64 height 31
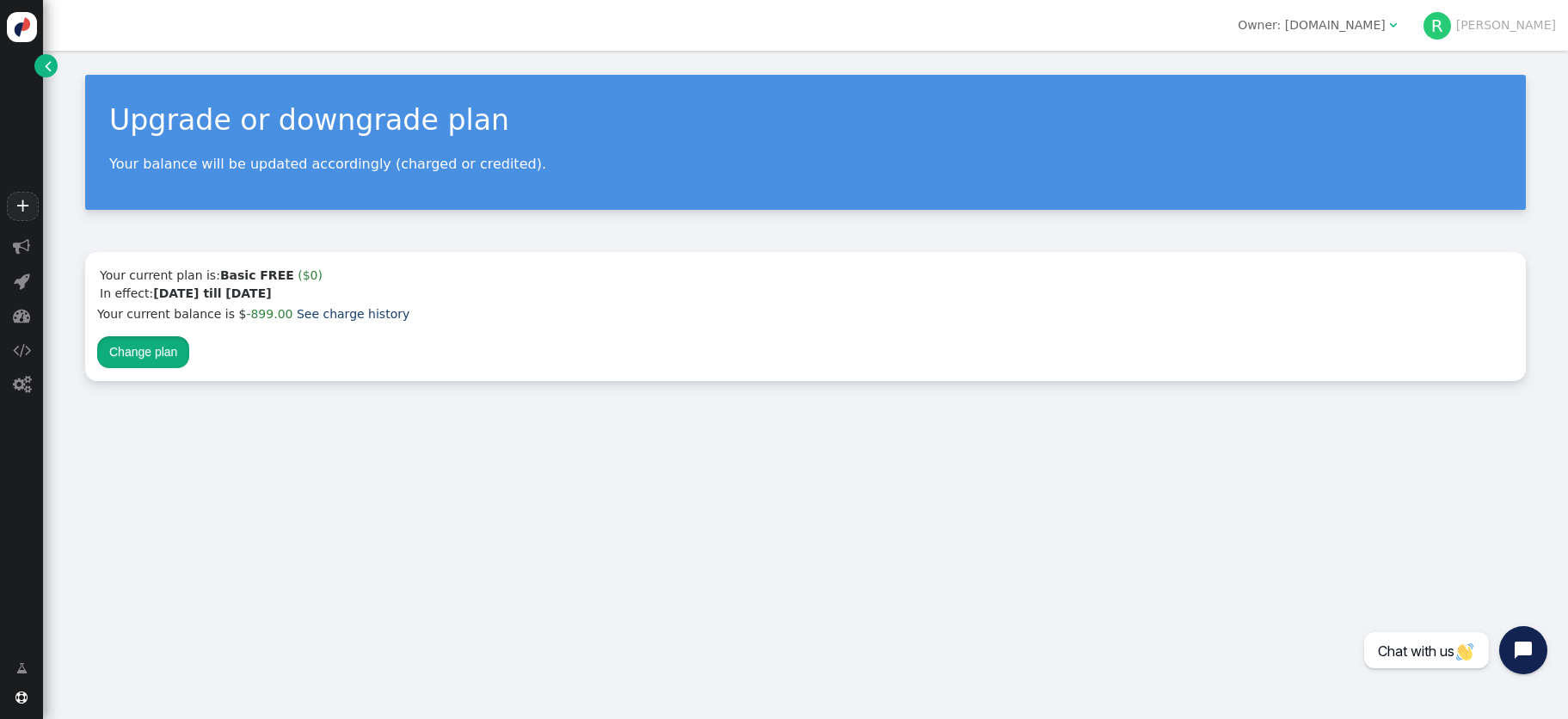
click at [135, 351] on button "Change plan" at bounding box center [143, 351] width 92 height 31
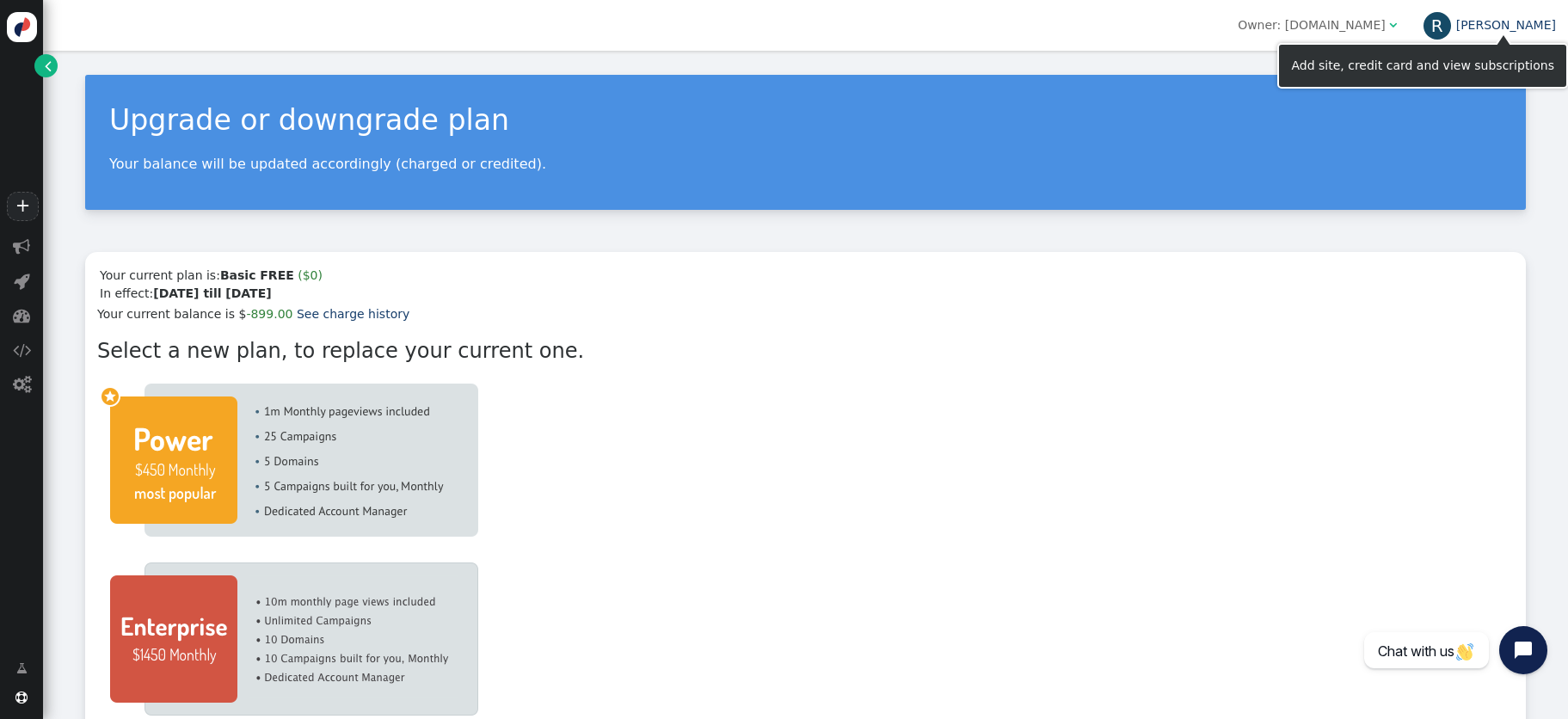
click at [1528, 25] on link "[PERSON_NAME]" at bounding box center [1489, 25] width 132 height 14
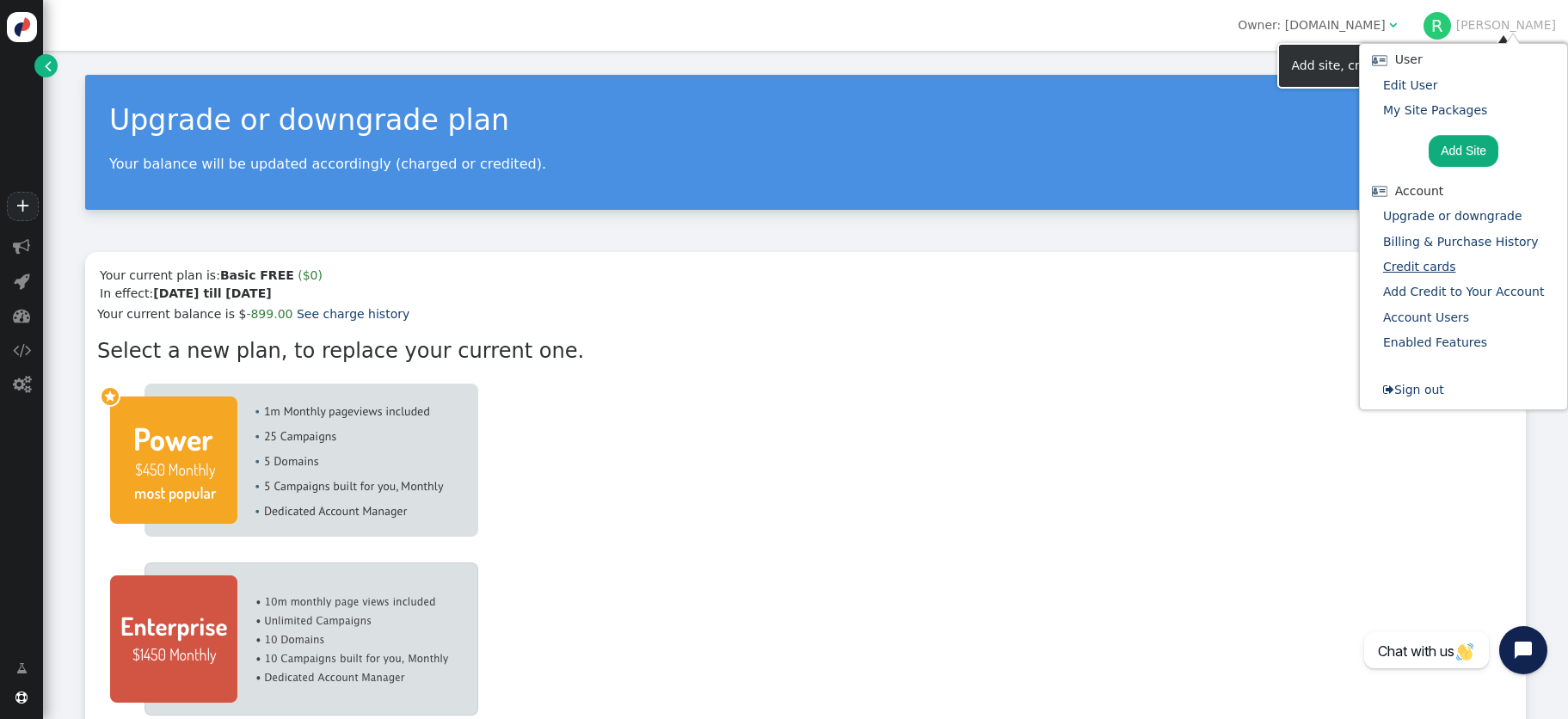
click at [1419, 268] on link "Credit cards" at bounding box center [1420, 267] width 74 height 14
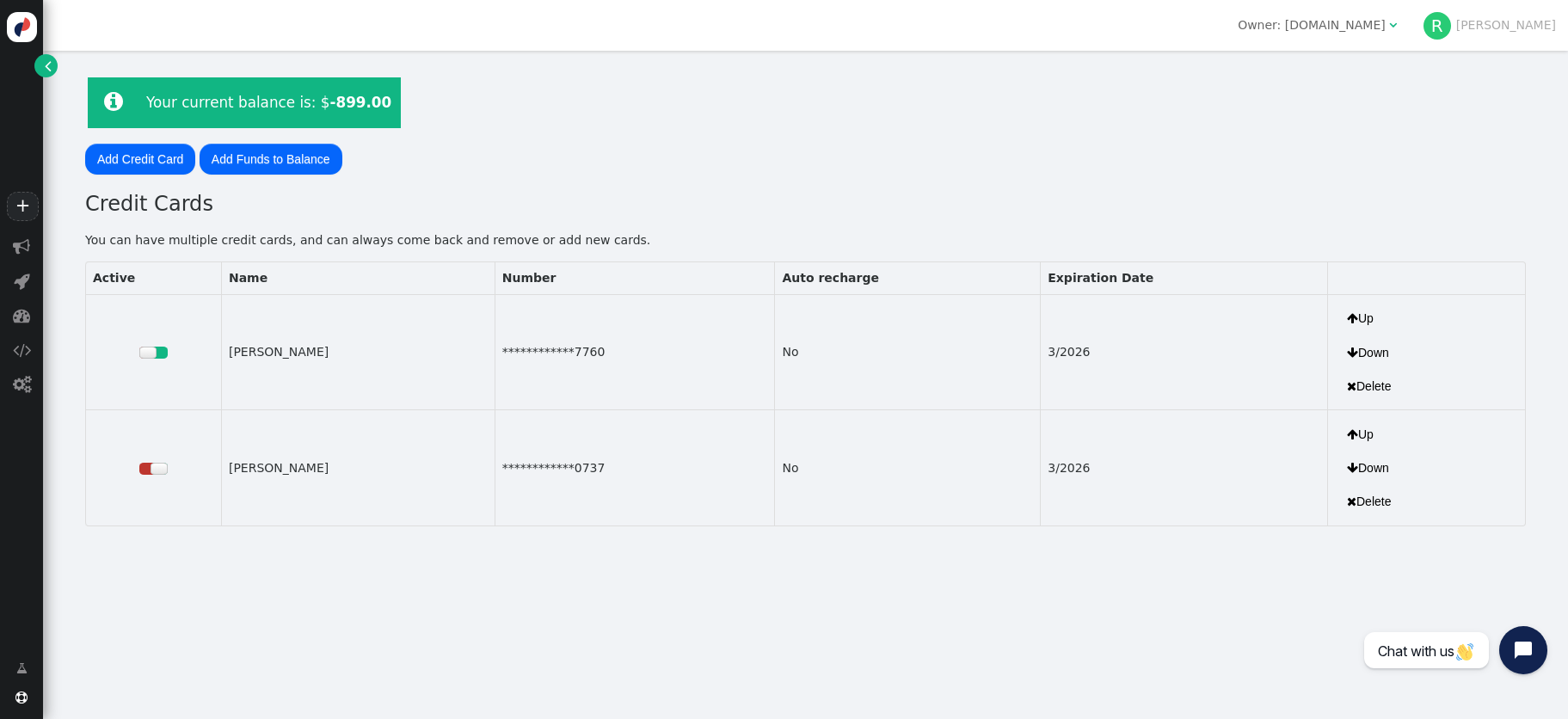
click at [1348, 384] on button " Delete" at bounding box center [1369, 385] width 68 height 31
click at [1347, 390] on span "" at bounding box center [1352, 386] width 10 height 12
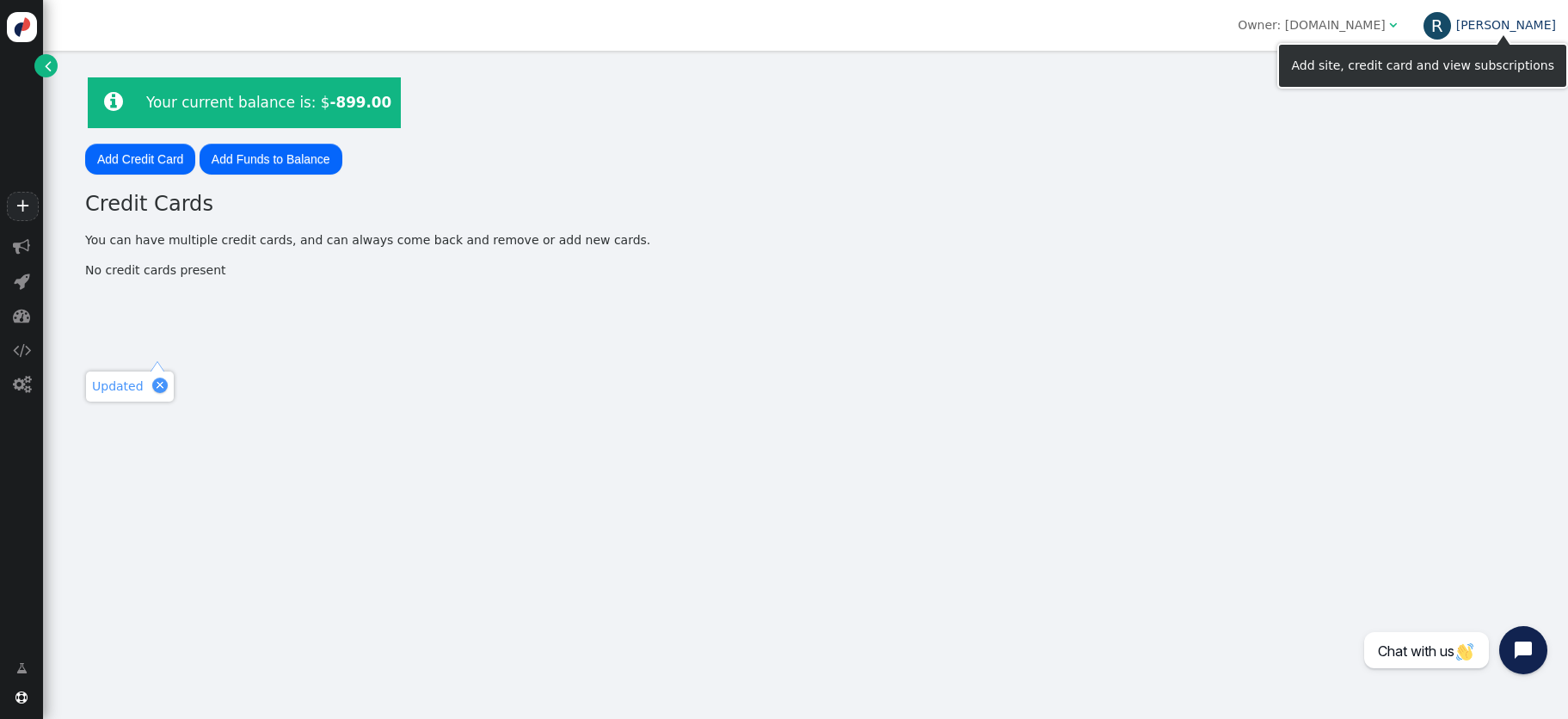
click at [1523, 25] on link "[PERSON_NAME]" at bounding box center [1489, 25] width 132 height 14
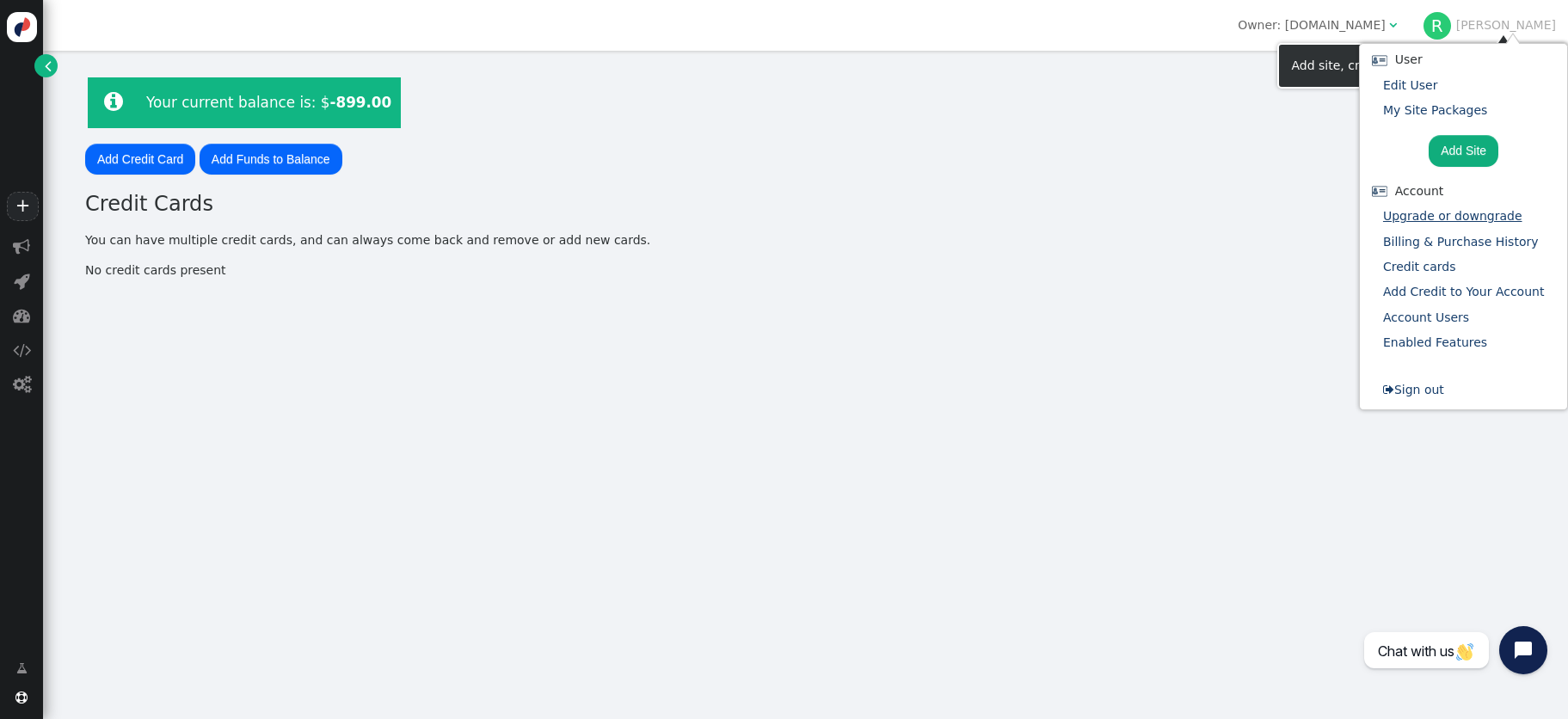
click at [1425, 215] on link "Upgrade or downgrade" at bounding box center [1452, 216] width 139 height 14
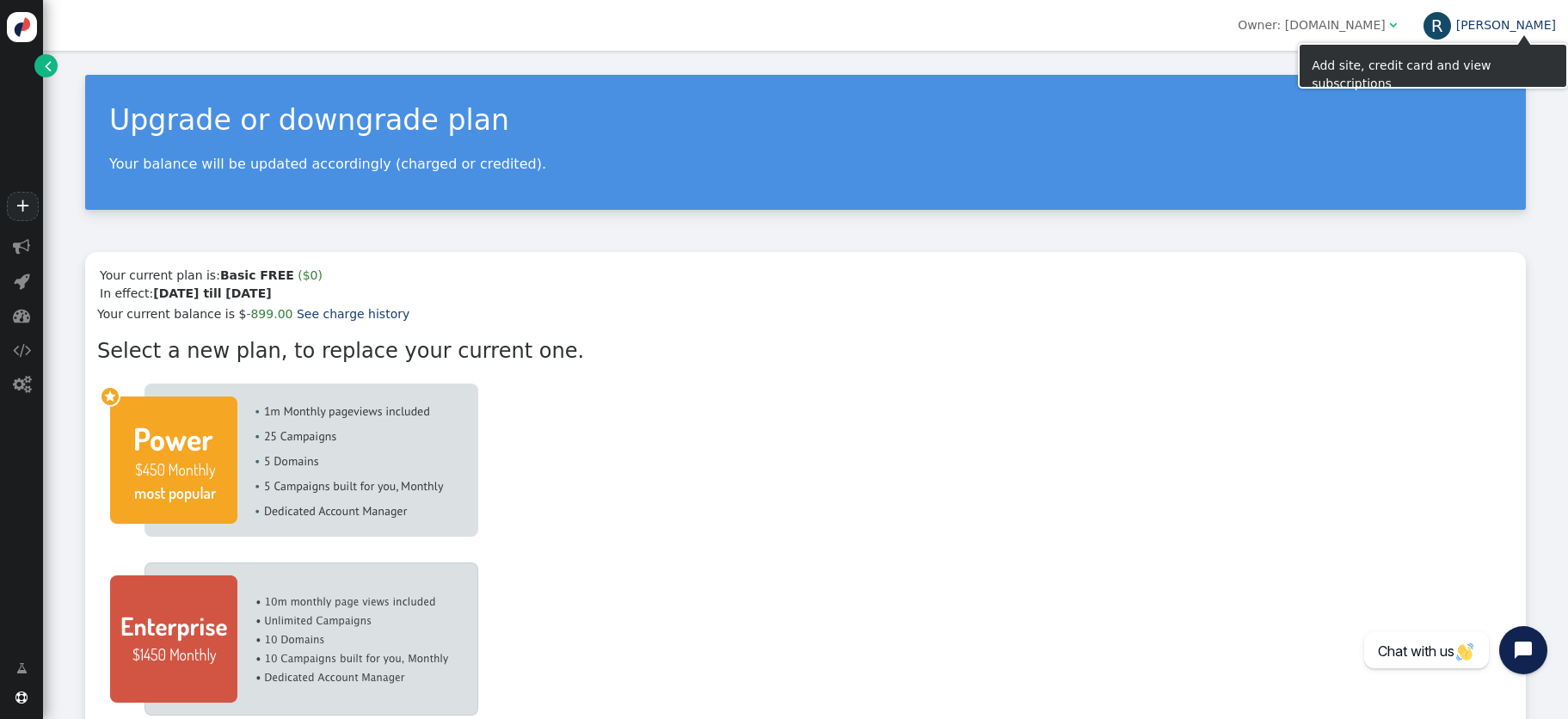
click at [1526, 25] on link "[PERSON_NAME]" at bounding box center [1489, 25] width 132 height 14
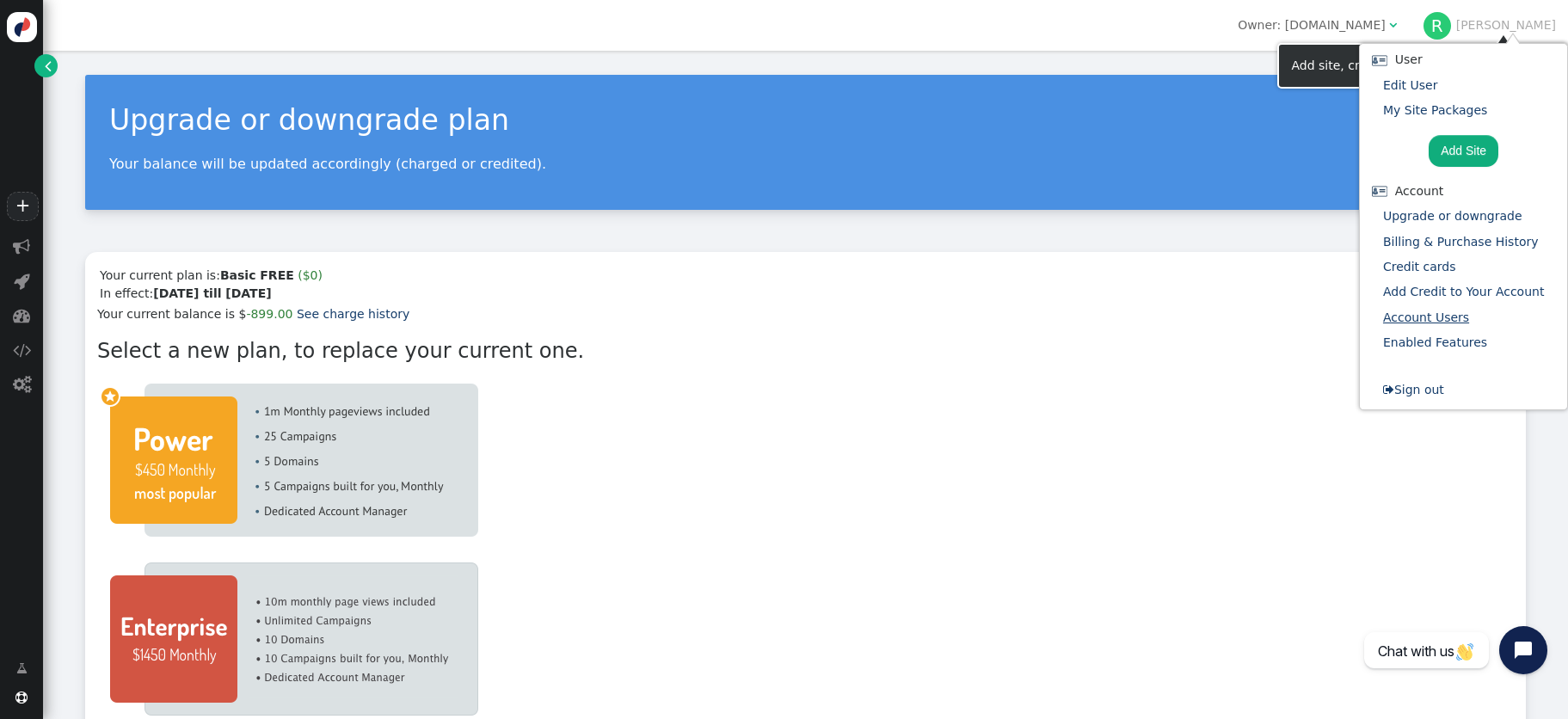
click at [1423, 321] on link "Account Users" at bounding box center [1426, 318] width 86 height 14
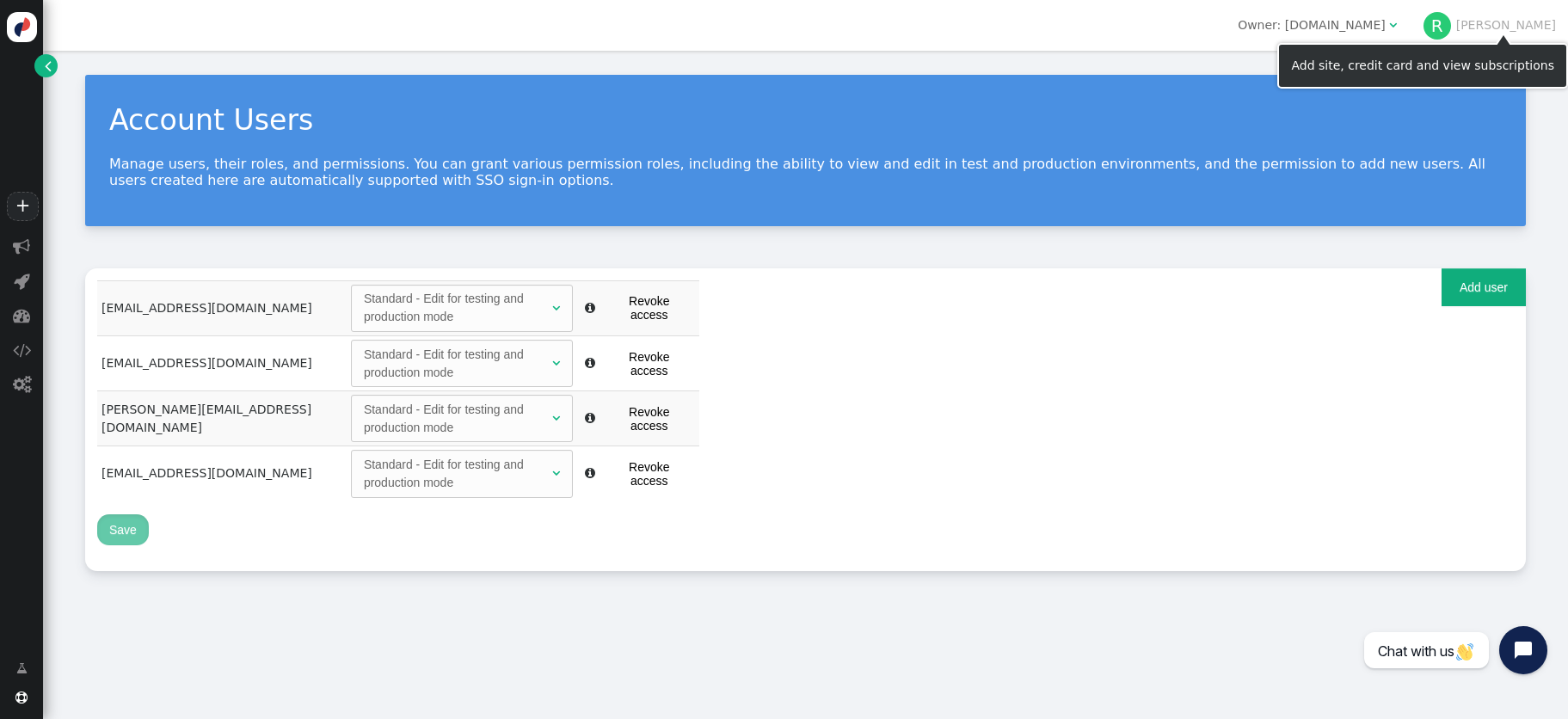
click at [1533, 32] on span "[PERSON_NAME]" at bounding box center [1489, 25] width 132 height 27
click at [1535, 25] on link "[PERSON_NAME]" at bounding box center [1489, 25] width 132 height 14
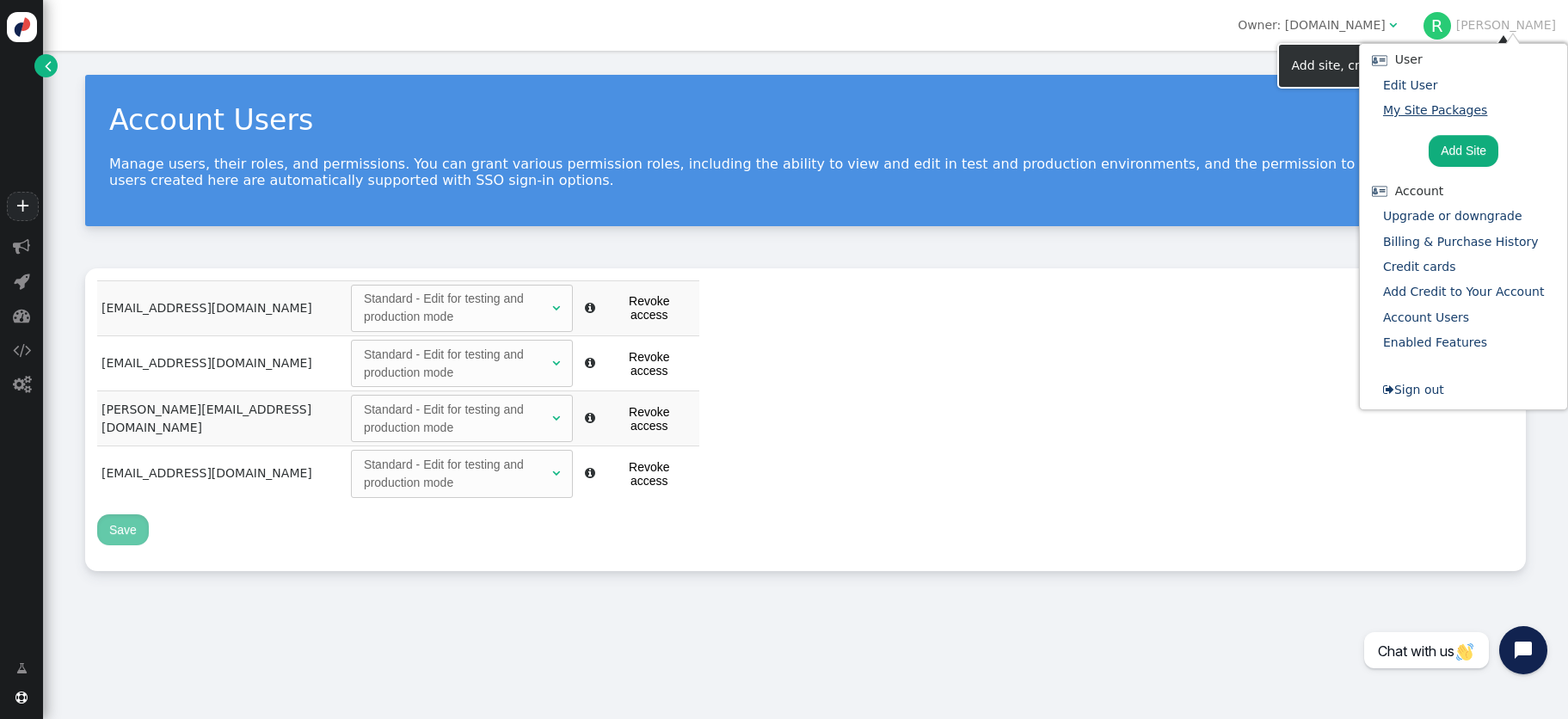
click at [1428, 109] on link "My Site Packages" at bounding box center [1435, 110] width 104 height 14
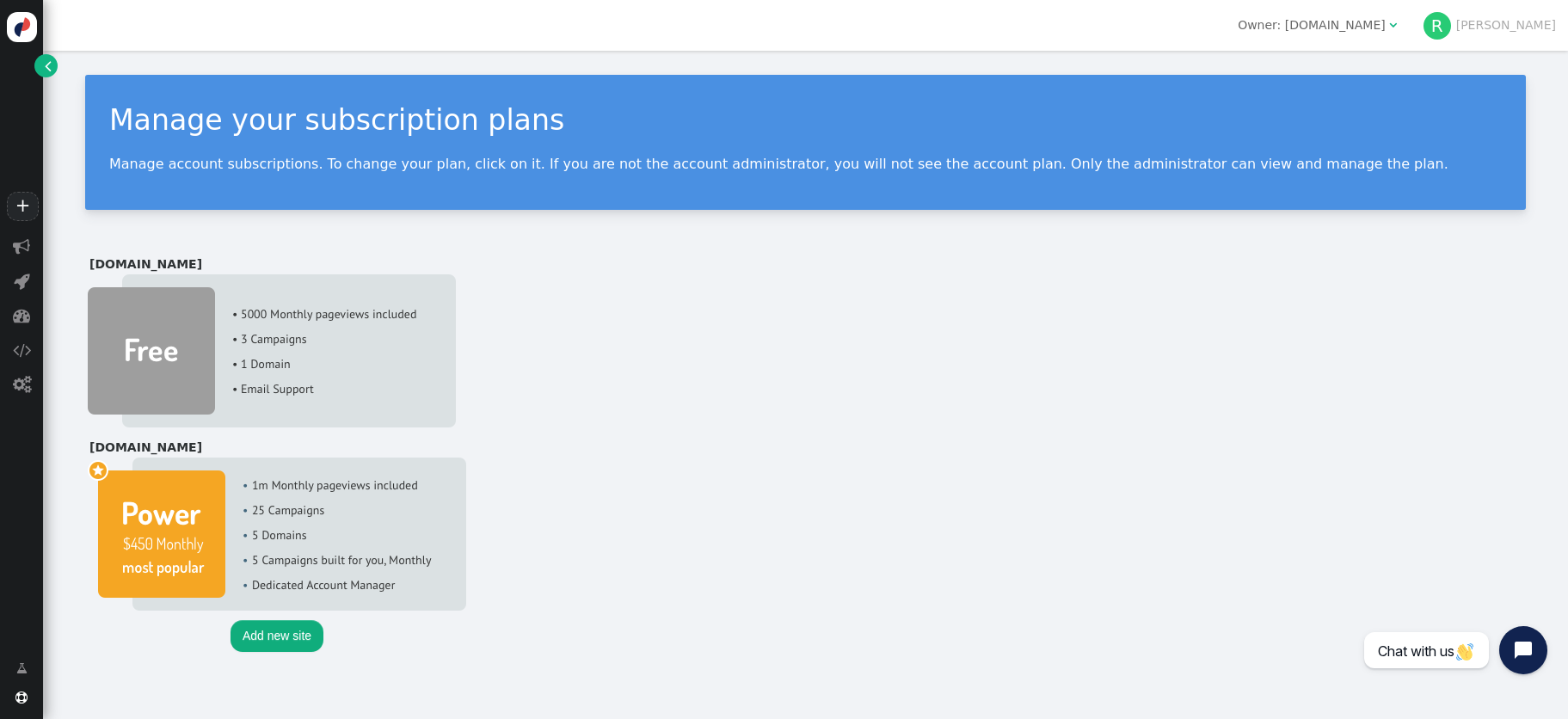
click at [145, 304] on img at bounding box center [271, 350] width 369 height 153
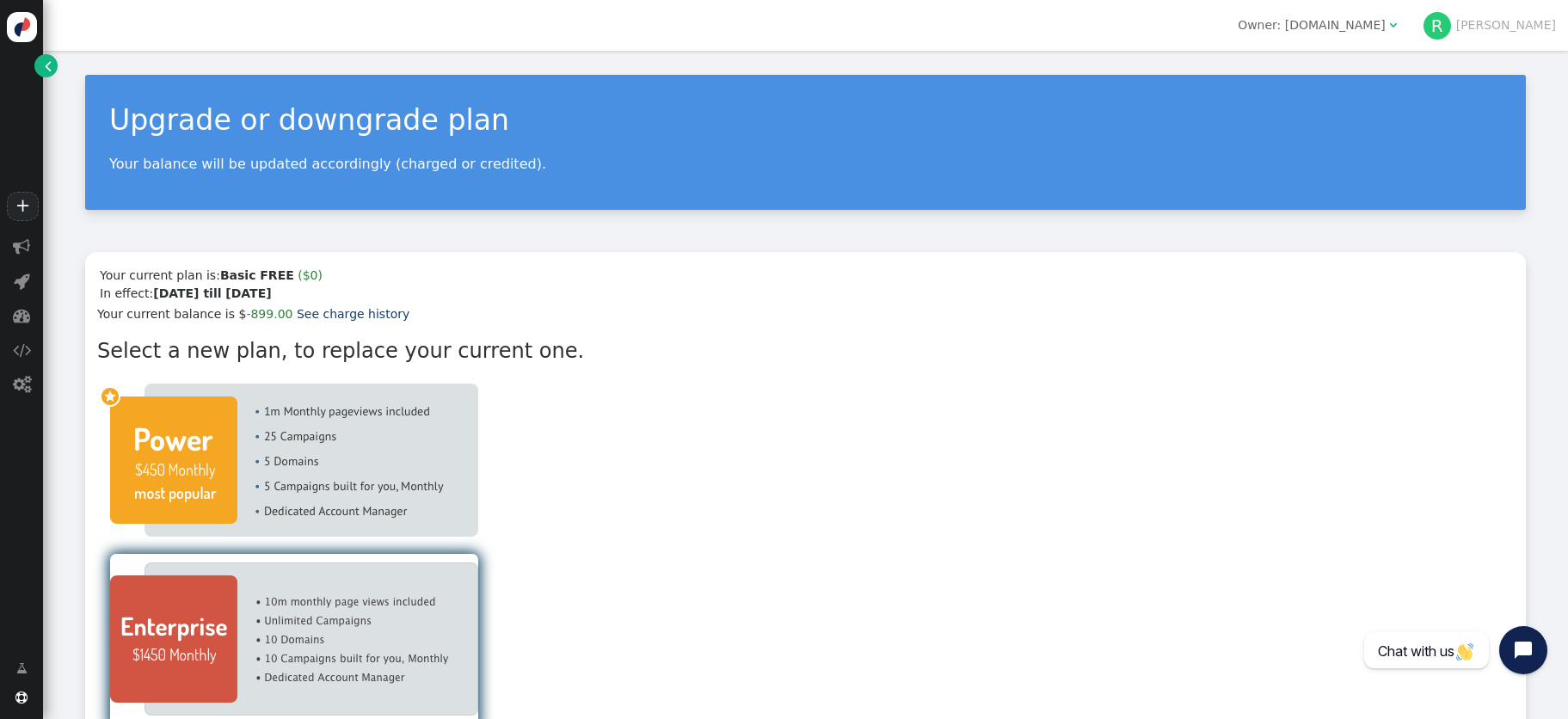
click at [144, 601] on img at bounding box center [294, 639] width 369 height 153
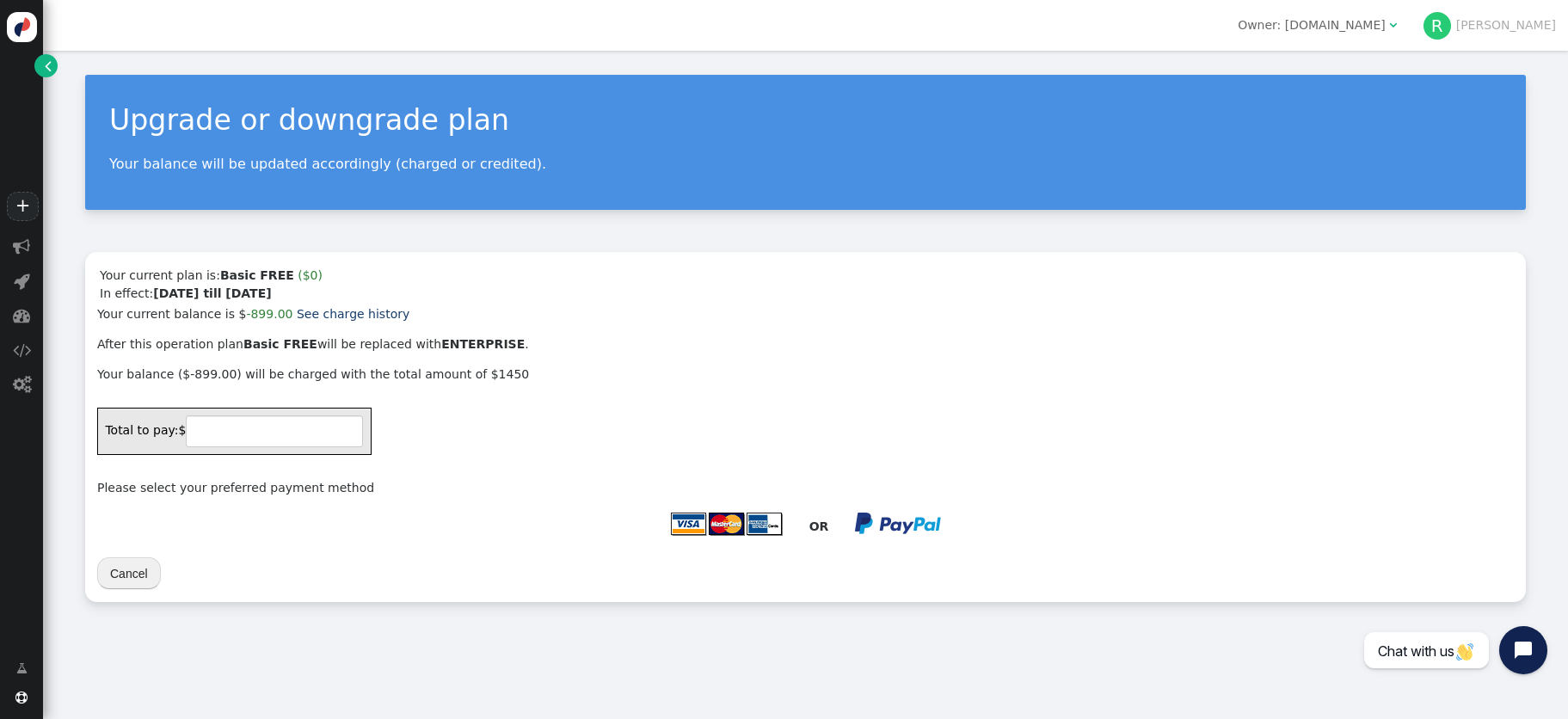
type input "2349"
click at [118, 569] on button "Cancel" at bounding box center [129, 573] width 64 height 31
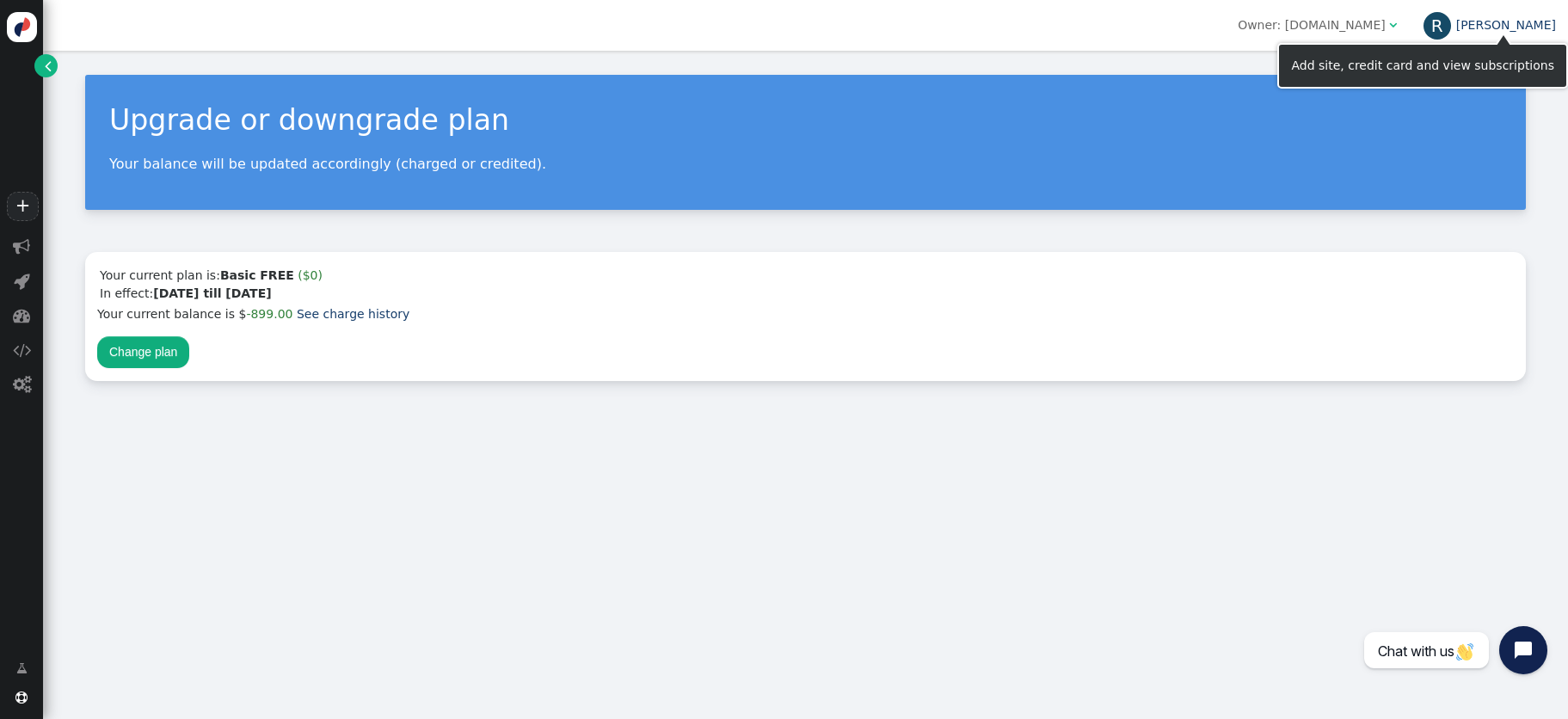
click at [1526, 18] on link "[PERSON_NAME]" at bounding box center [1489, 25] width 132 height 14
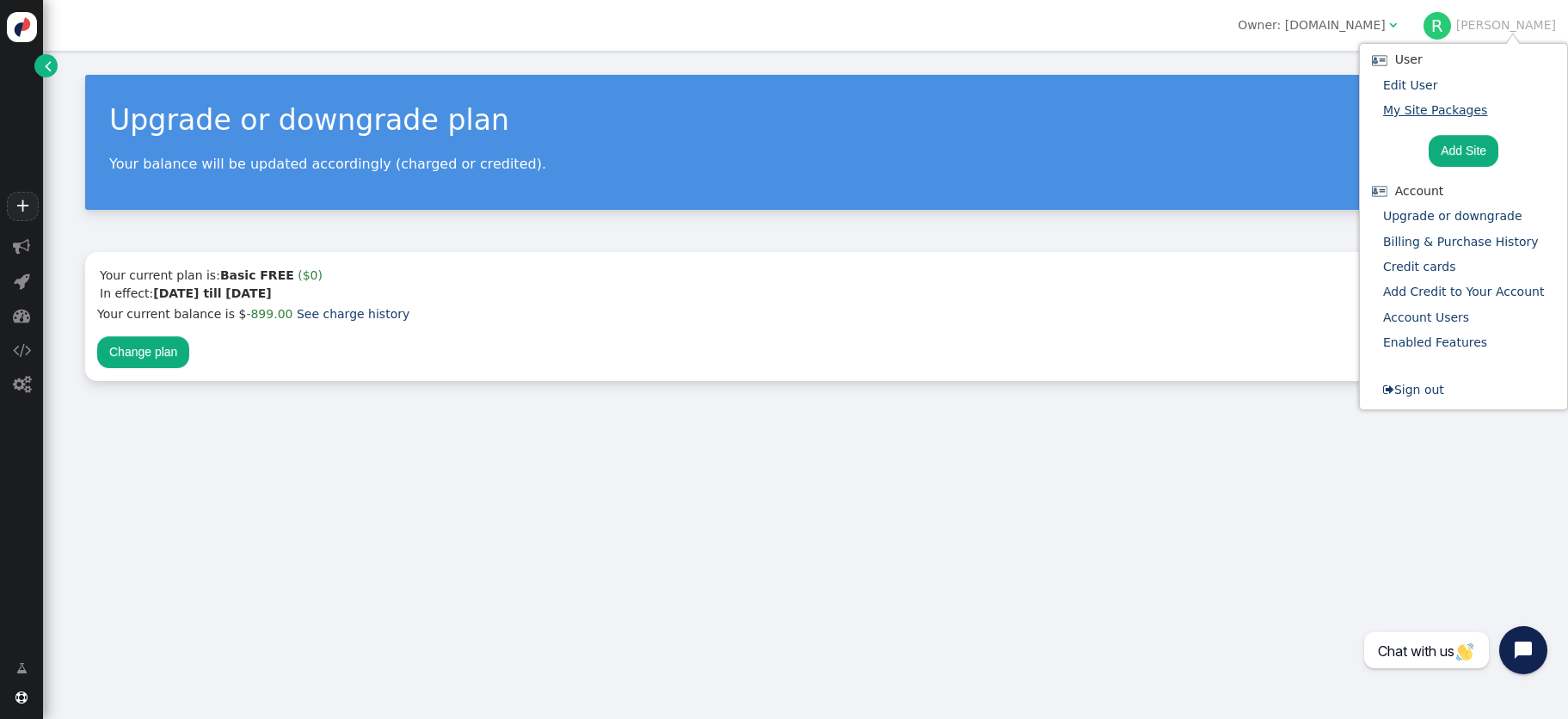
click at [1426, 116] on link "My Site Packages" at bounding box center [1435, 110] width 104 height 14
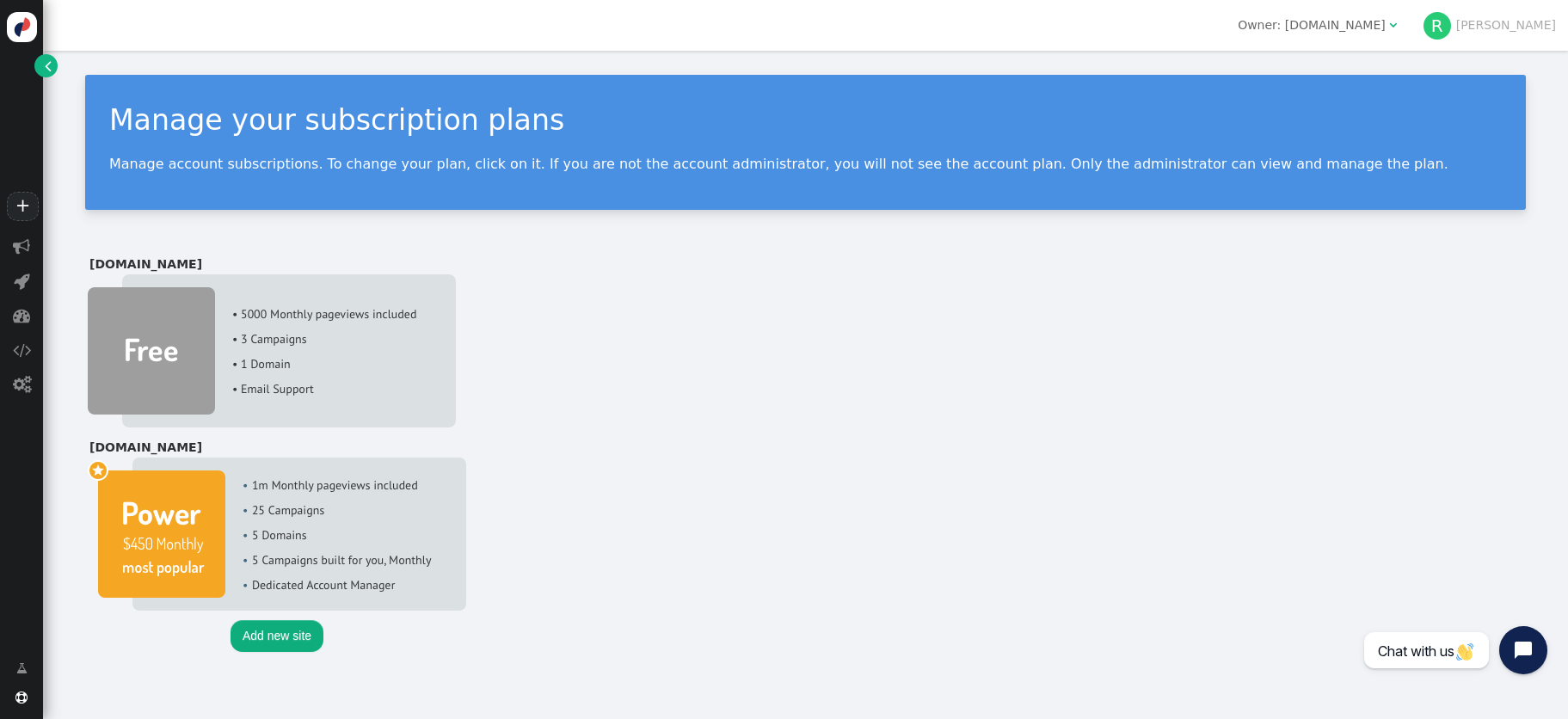
click at [136, 341] on img at bounding box center [271, 350] width 369 height 153
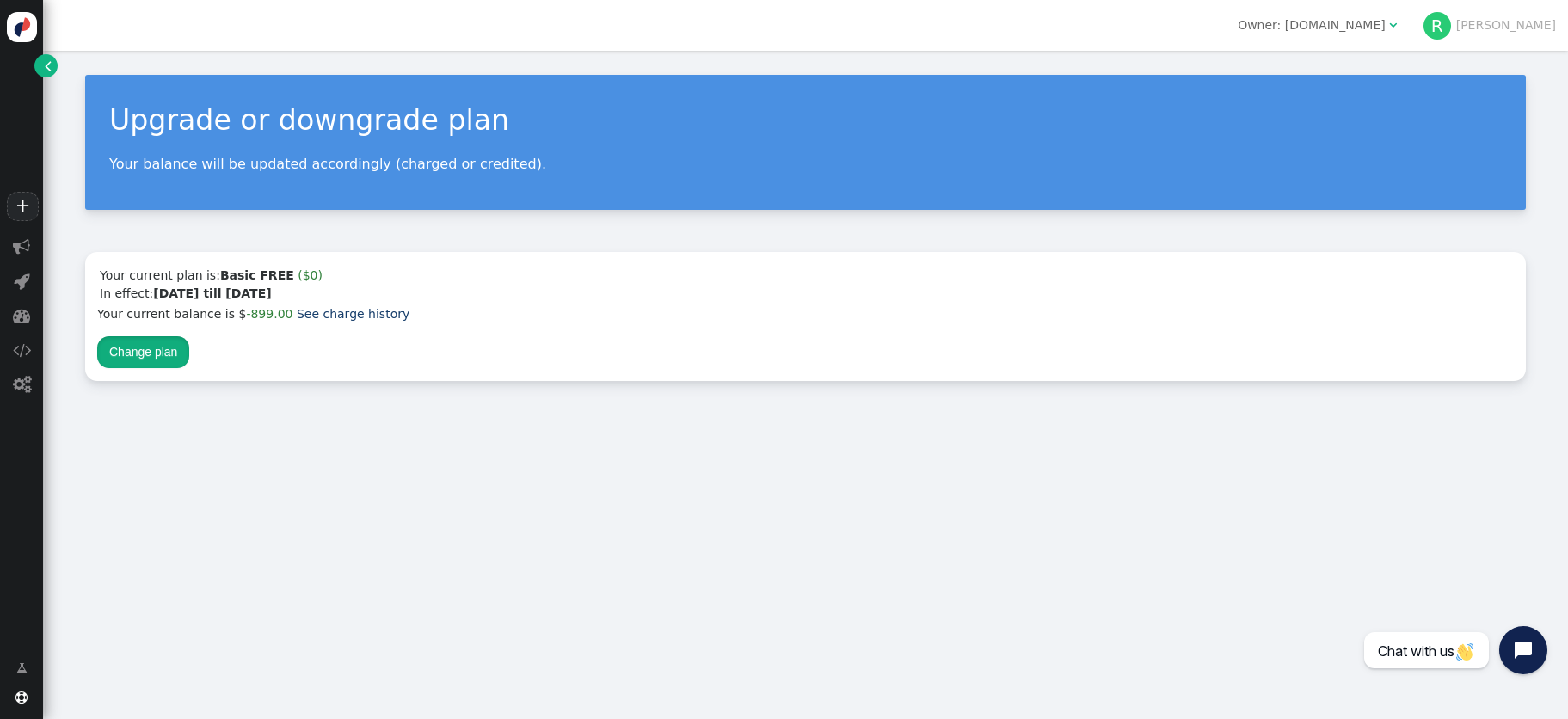
click at [143, 356] on button "Change plan" at bounding box center [143, 351] width 92 height 31
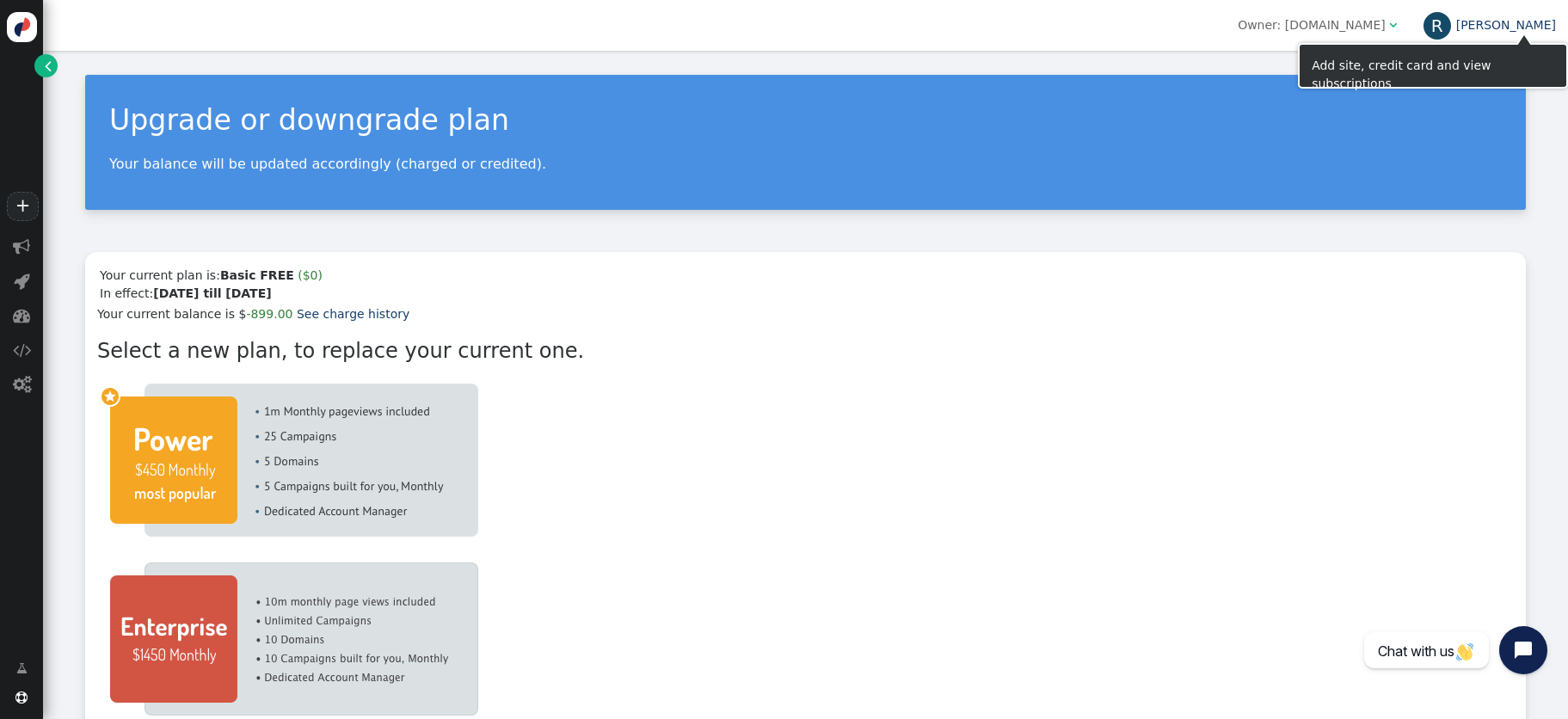
click at [1531, 28] on link "[PERSON_NAME]" at bounding box center [1489, 25] width 132 height 14
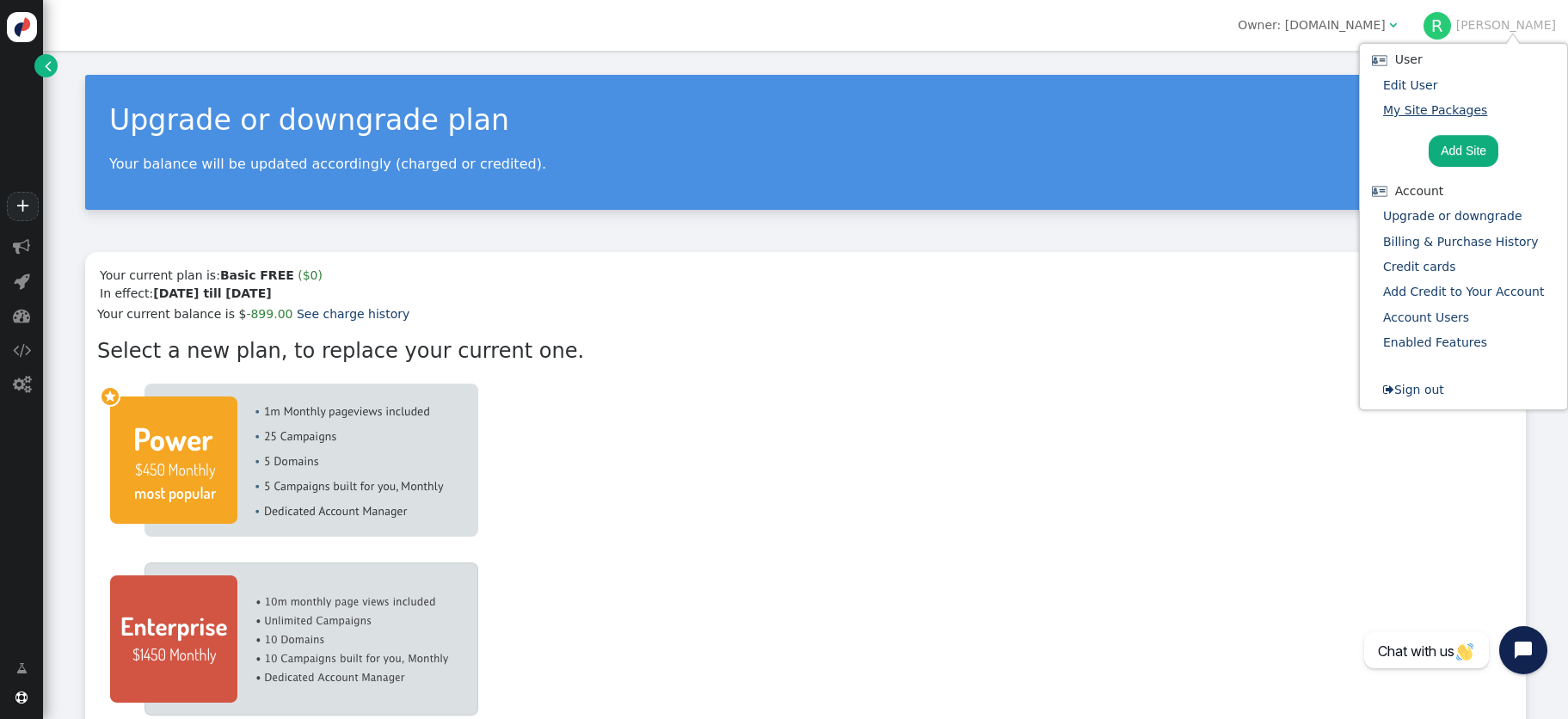
click at [1412, 109] on link "My Site Packages" at bounding box center [1435, 110] width 104 height 14
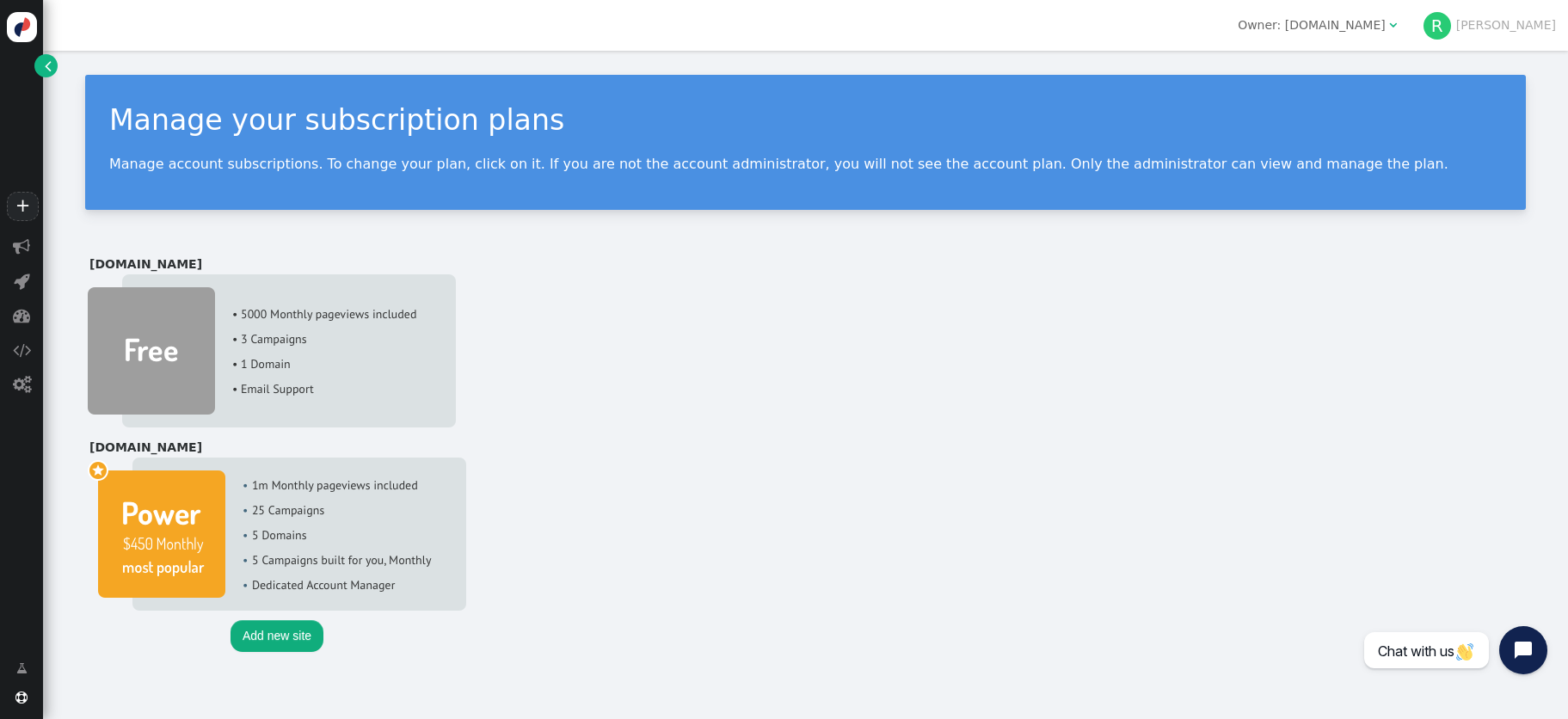
click at [91, 467] on img at bounding box center [277, 534] width 378 height 153
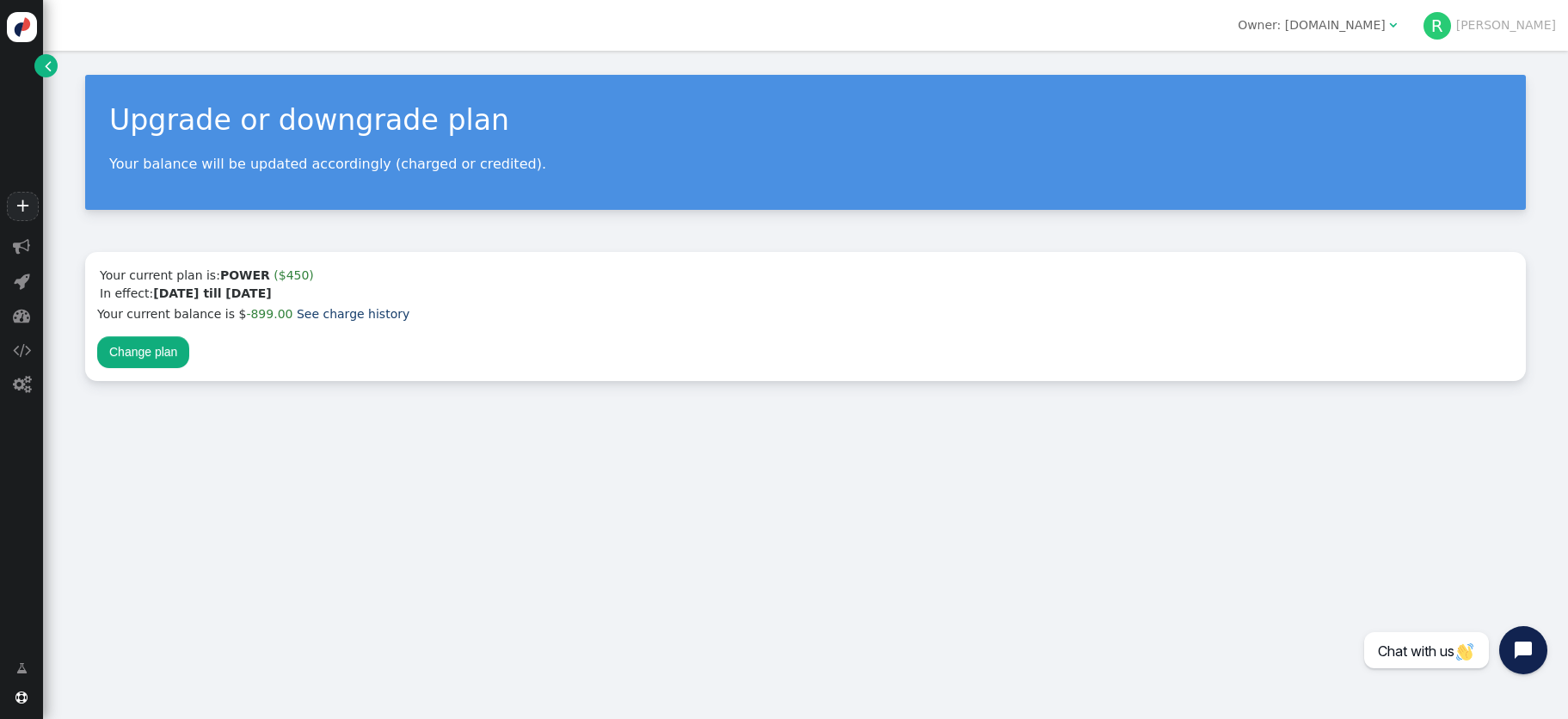
click at [144, 359] on button "Change plan" at bounding box center [143, 351] width 92 height 31
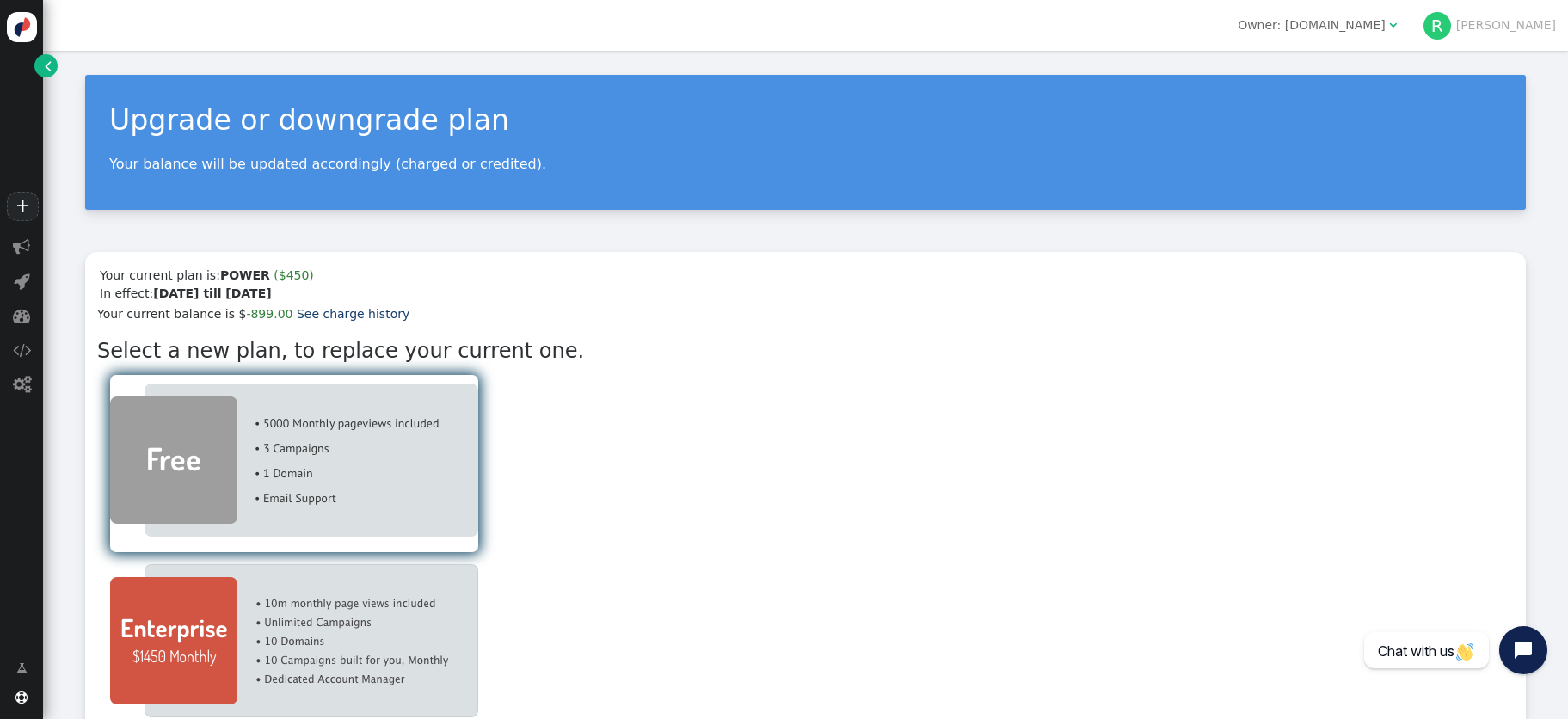
click at [219, 476] on img at bounding box center [294, 460] width 369 height 153
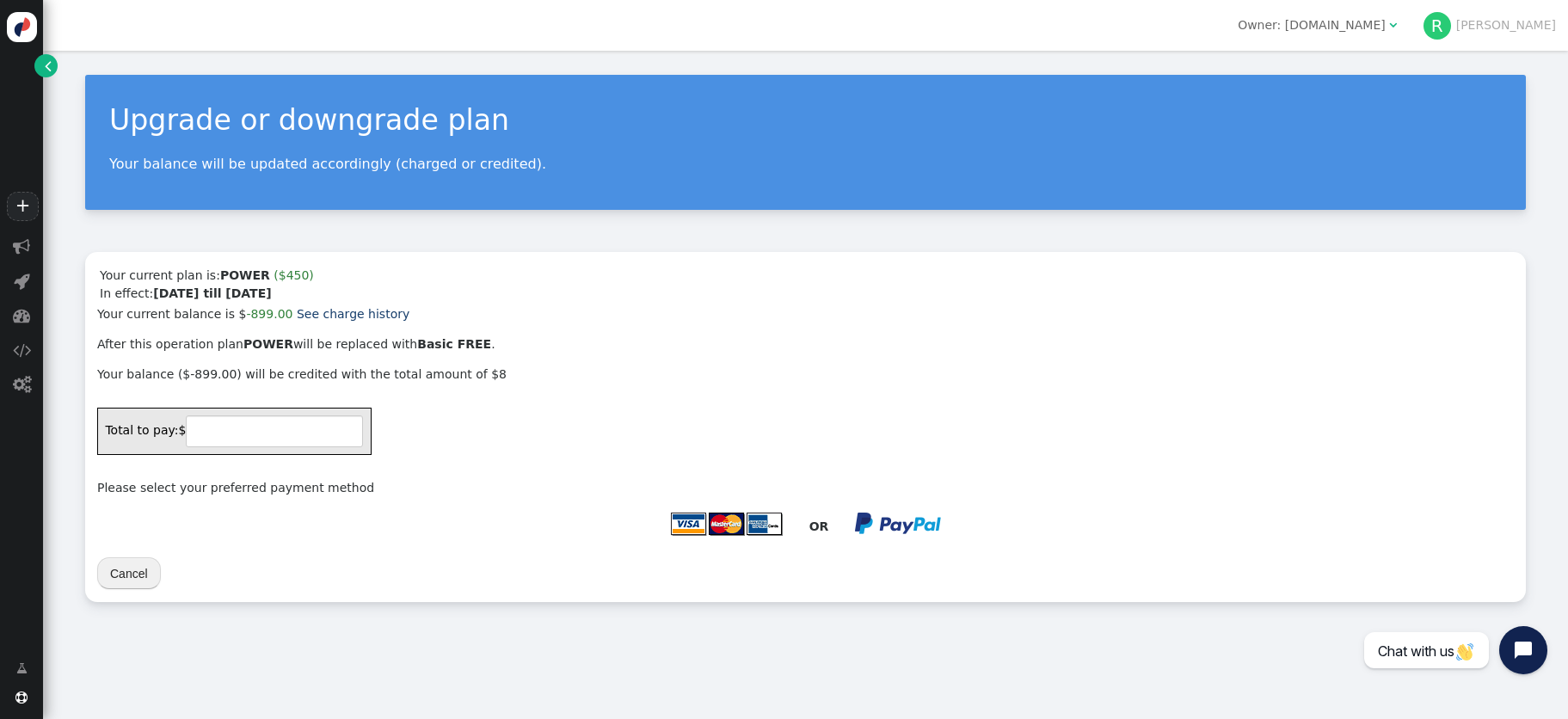
type input "891"
click at [124, 566] on button "Cancel" at bounding box center [129, 573] width 64 height 31
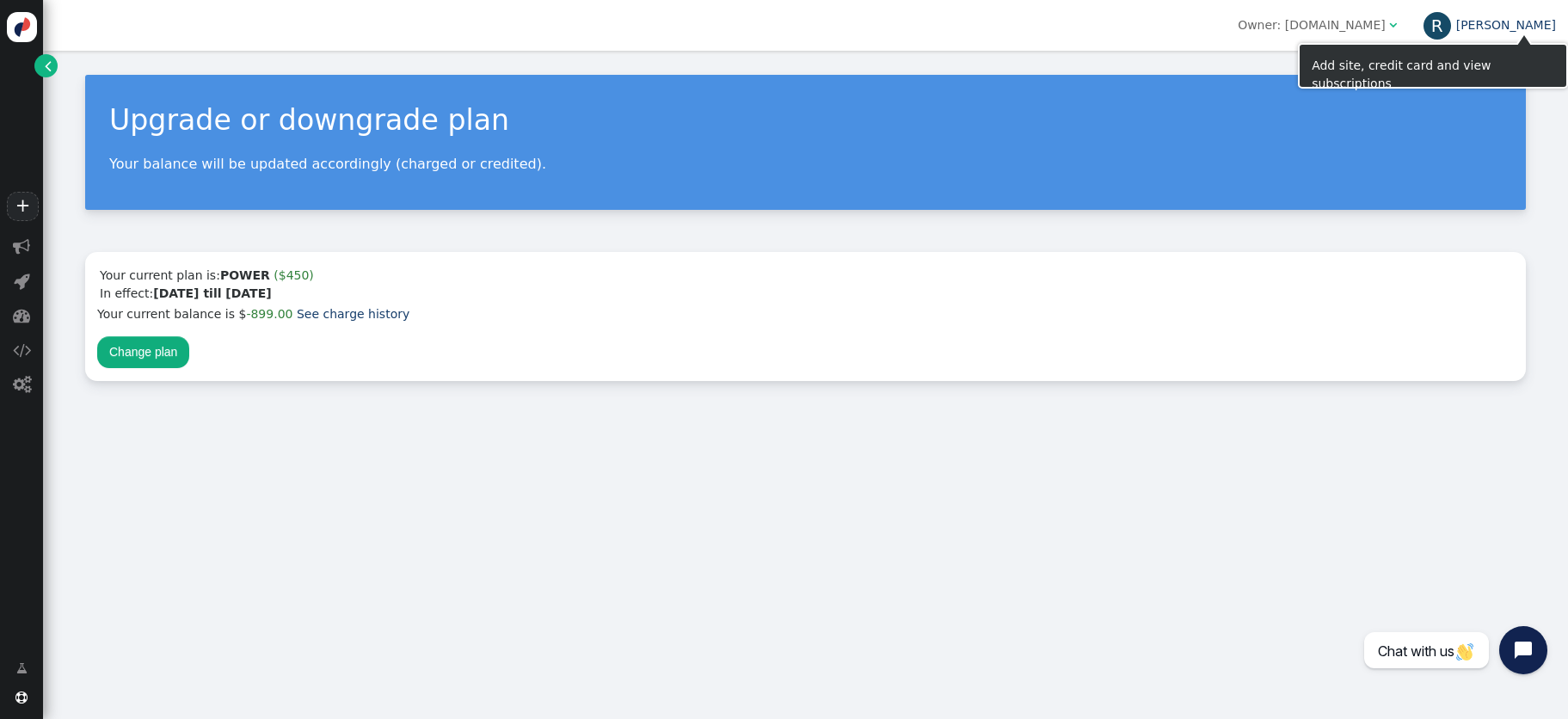
click at [1541, 31] on link "[PERSON_NAME]" at bounding box center [1489, 25] width 132 height 14
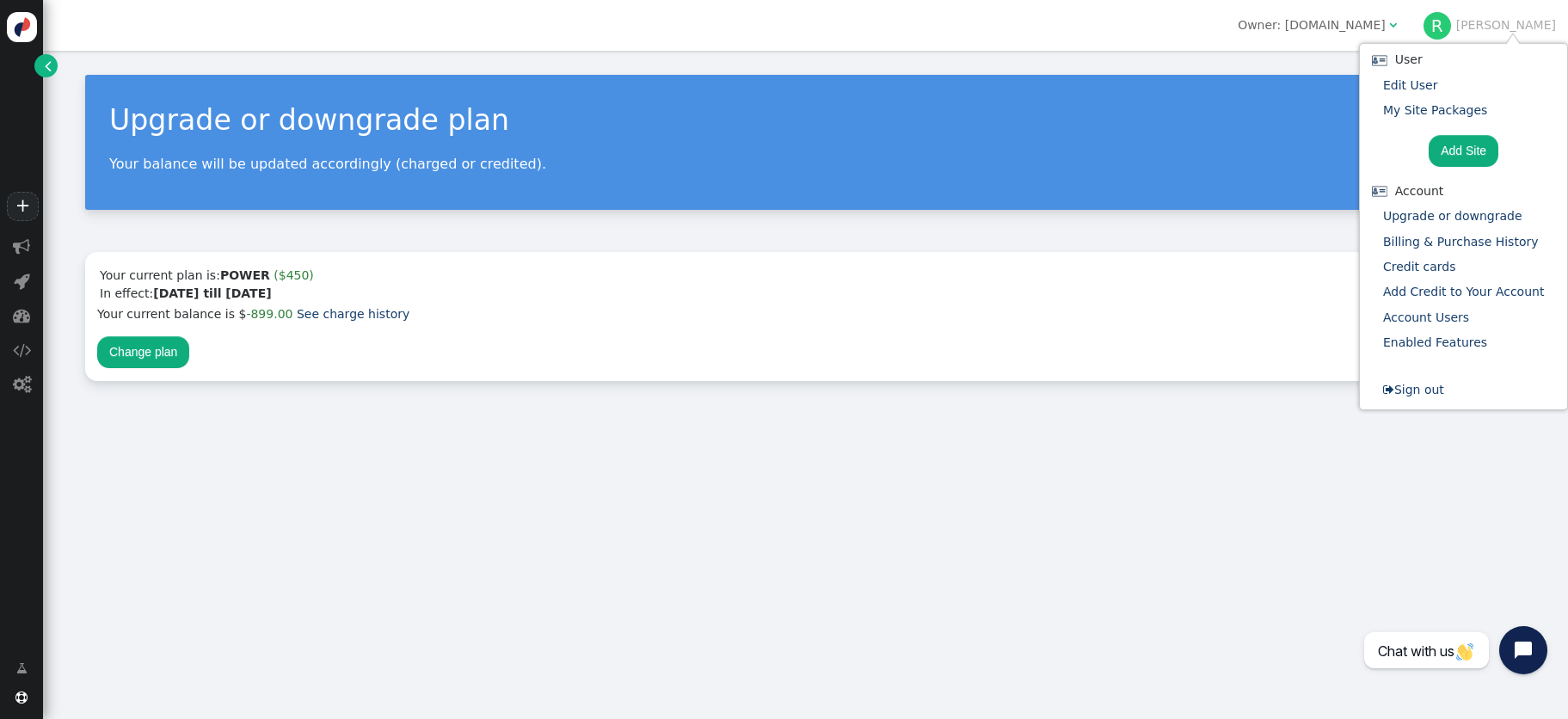
drag, startPoint x: 1056, startPoint y: 94, endPoint x: 1290, endPoint y: 13, distance: 247.6
click at [1056, 94] on div "Upgrade or downgrade plan Your balance will be updated accordingly (charged or …" at bounding box center [805, 142] width 1441 height 135
